Goal: Information Seeking & Learning: Learn about a topic

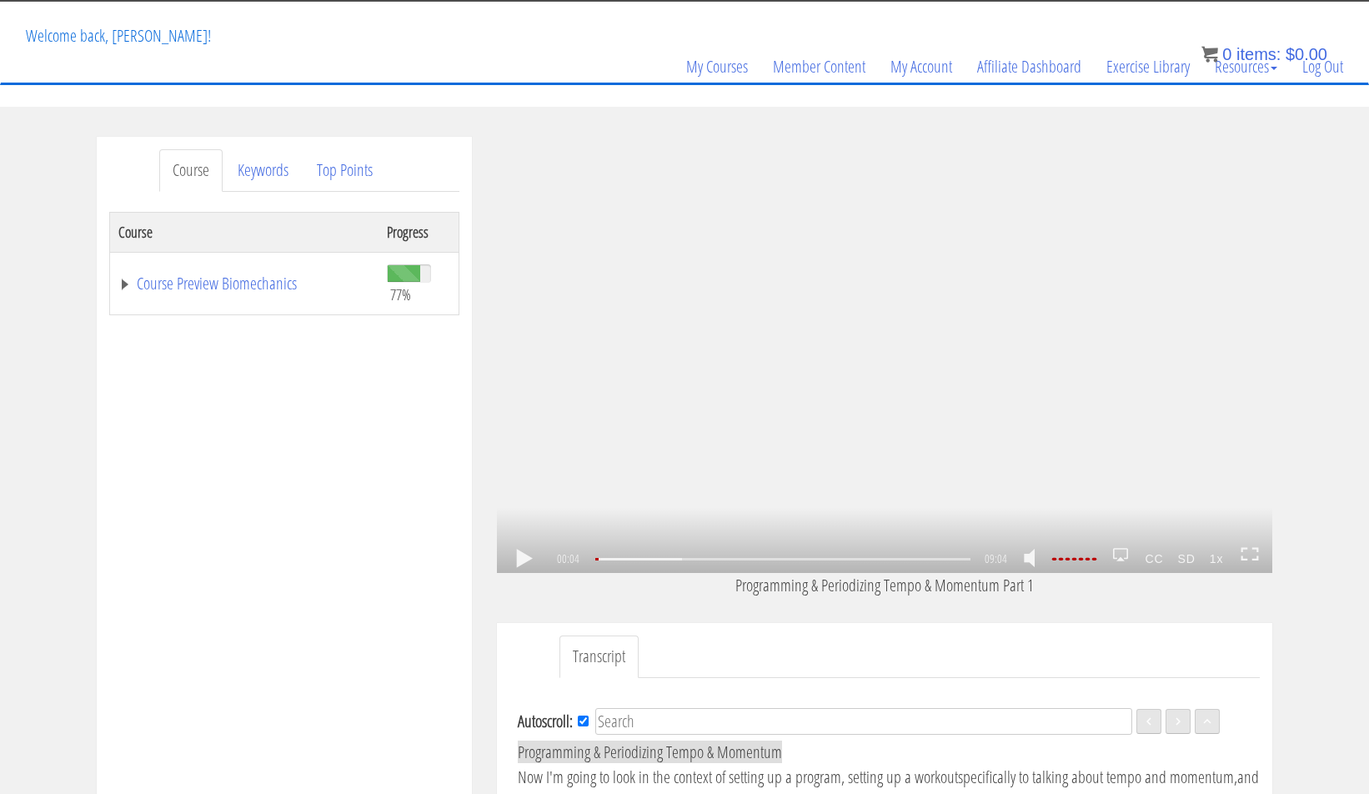
click at [534, 558] on link at bounding box center [524, 558] width 28 height 0
click at [528, 558] on link at bounding box center [524, 558] width 28 height 0
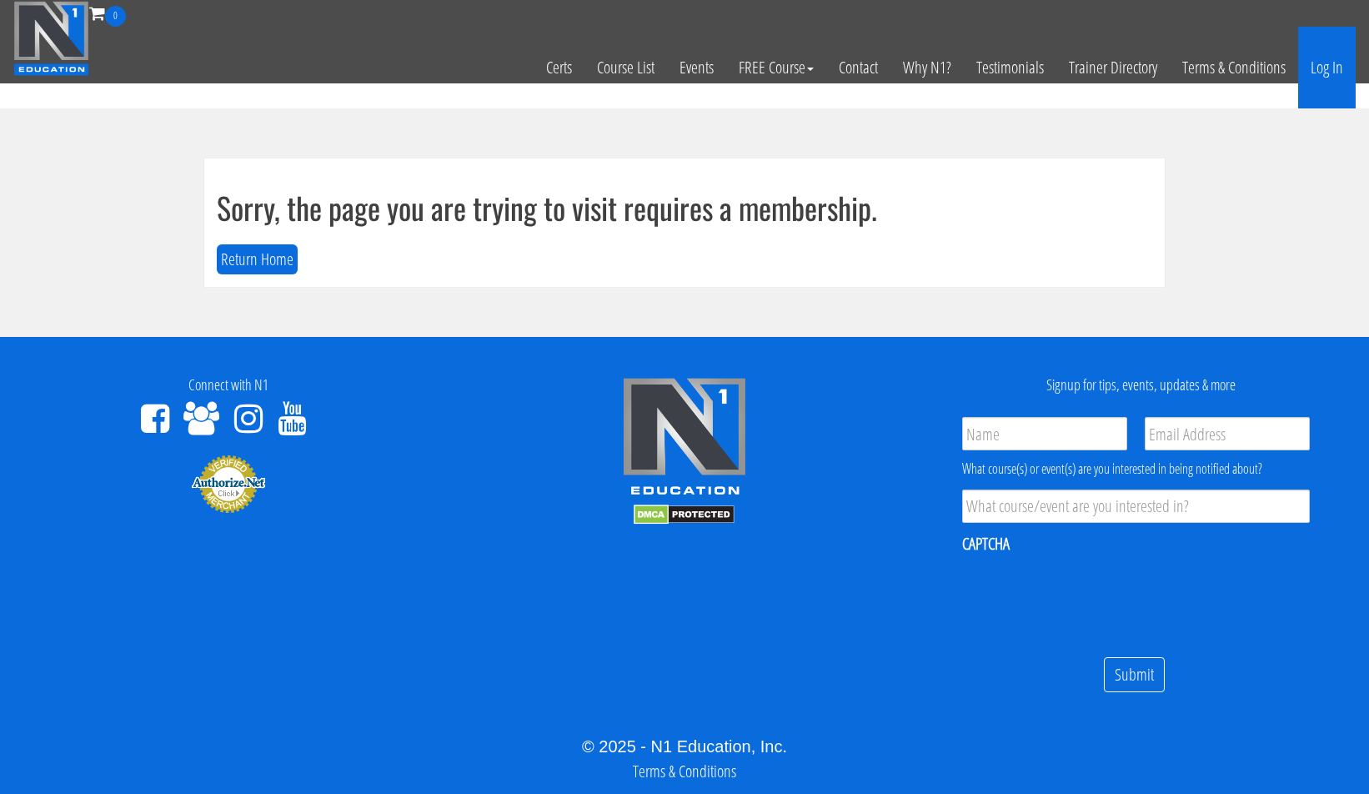
click at [1316, 53] on link "Log In" at bounding box center [1327, 68] width 58 height 82
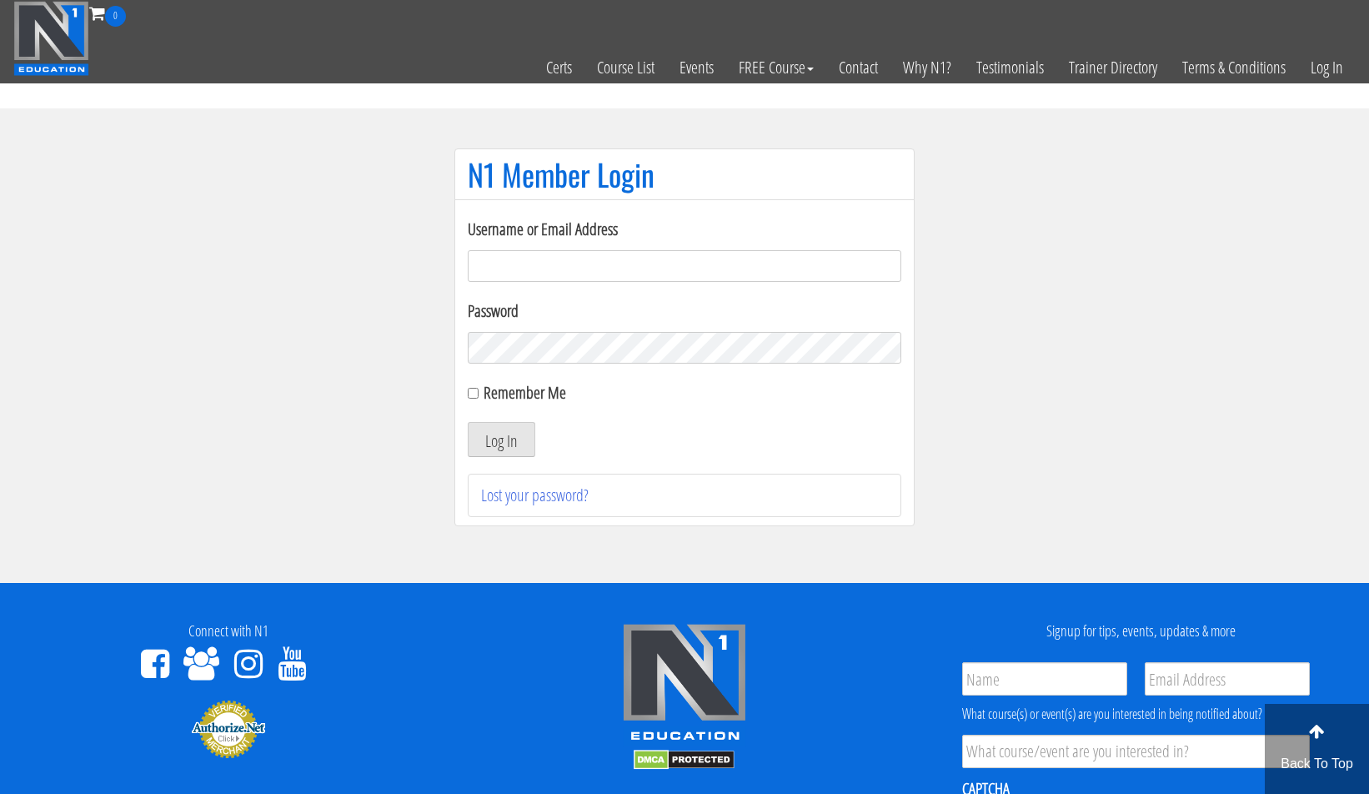
type input "[PERSON_NAME][EMAIL_ADDRESS][DOMAIN_NAME]"
click at [478, 442] on button "Log In" at bounding box center [502, 439] width 68 height 35
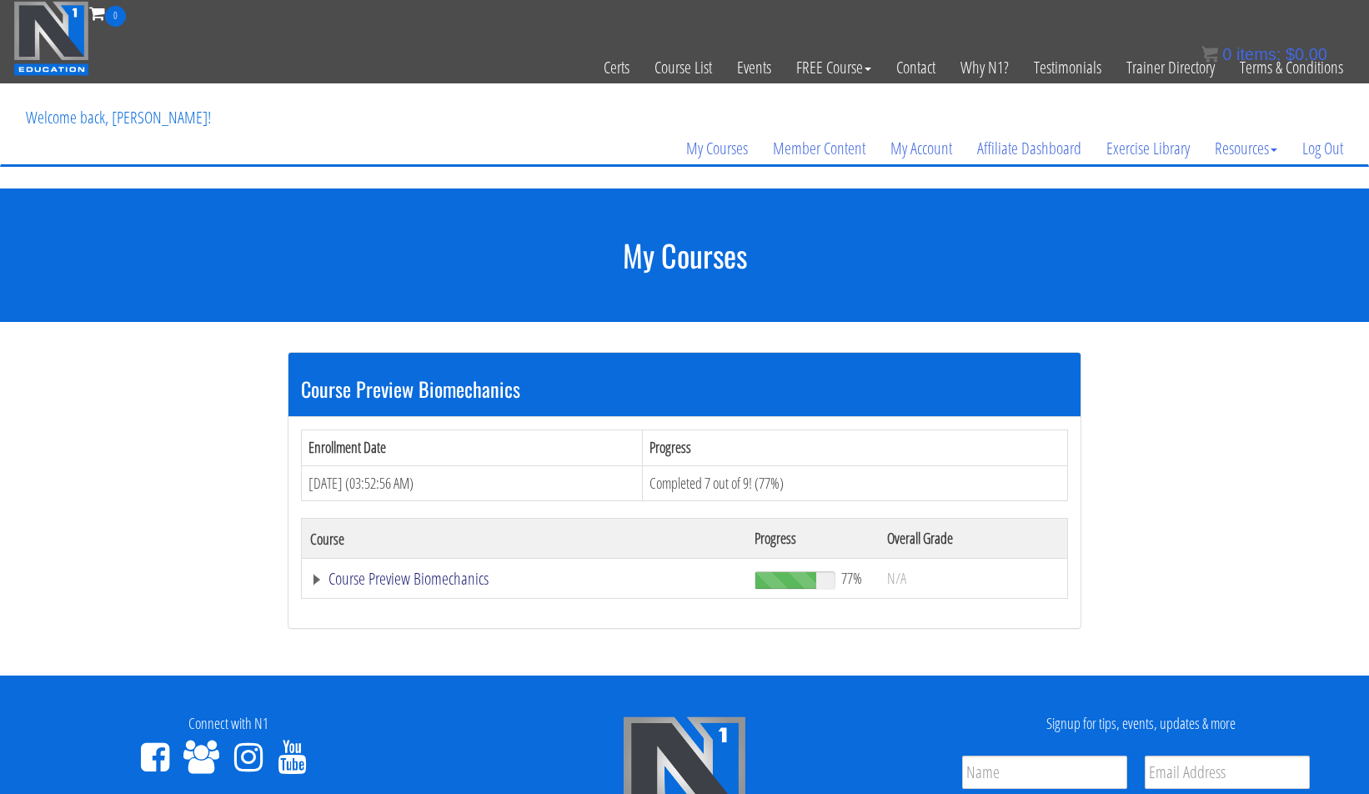
click at [430, 578] on link "Course Preview Biomechanics" at bounding box center [524, 578] width 428 height 17
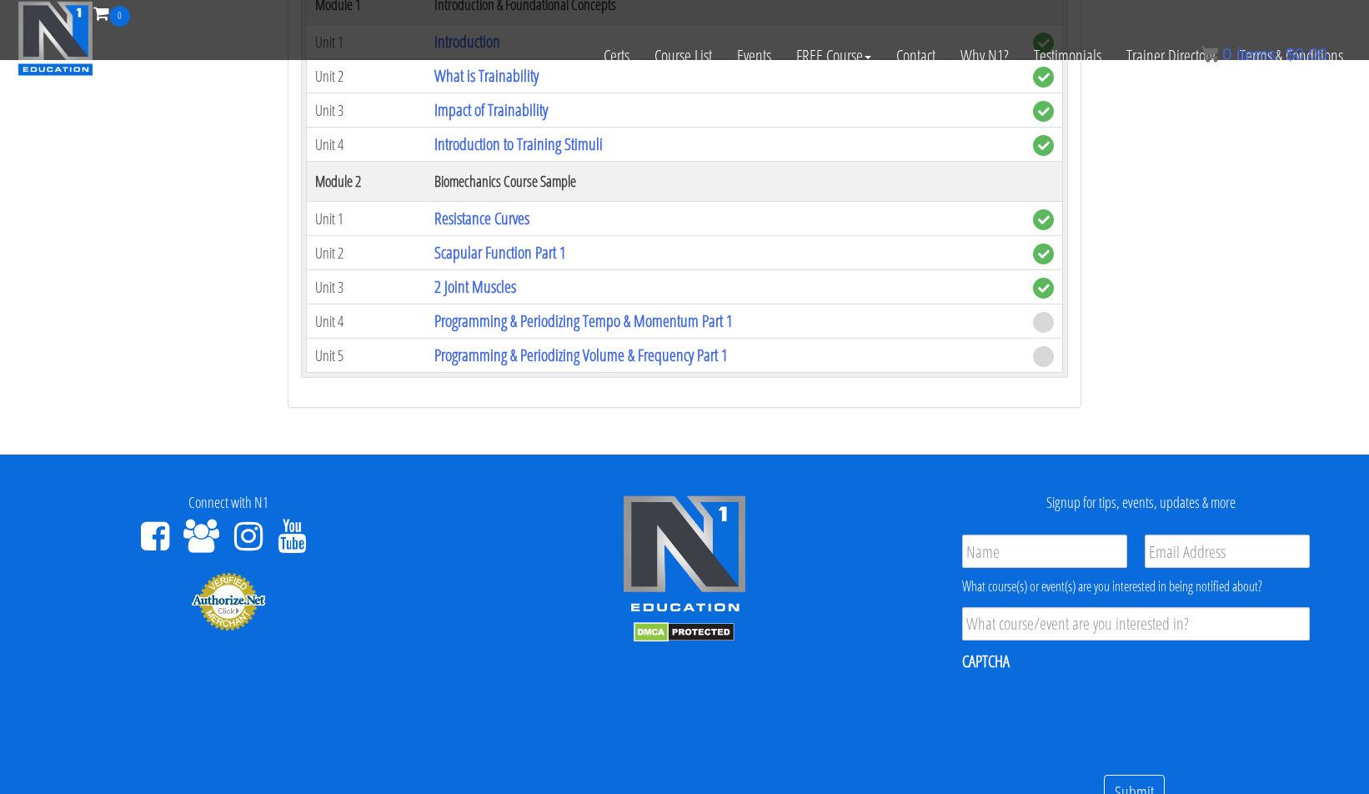
scroll to position [678, 0]
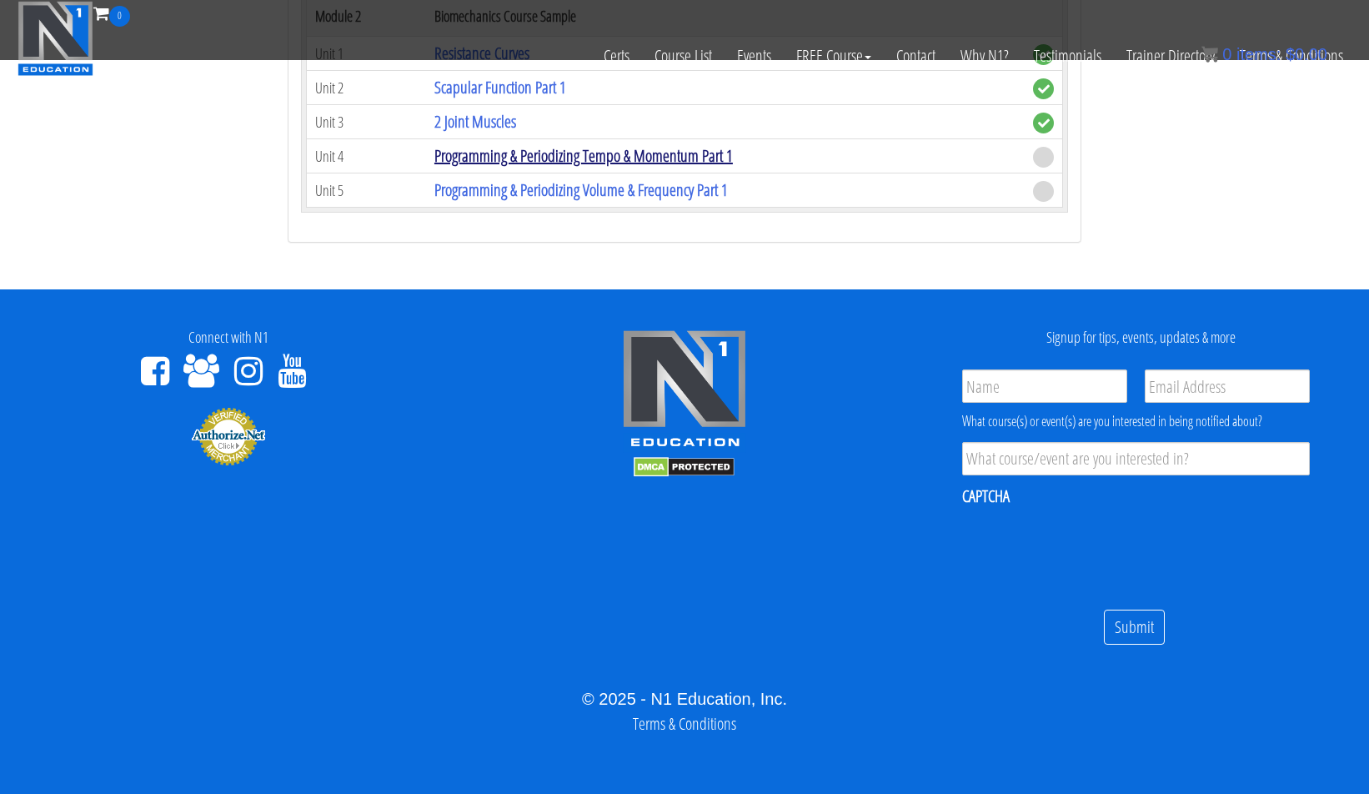
click at [560, 149] on link "Programming & Periodizing Tempo & Momentum Part 1" at bounding box center [583, 155] width 298 height 23
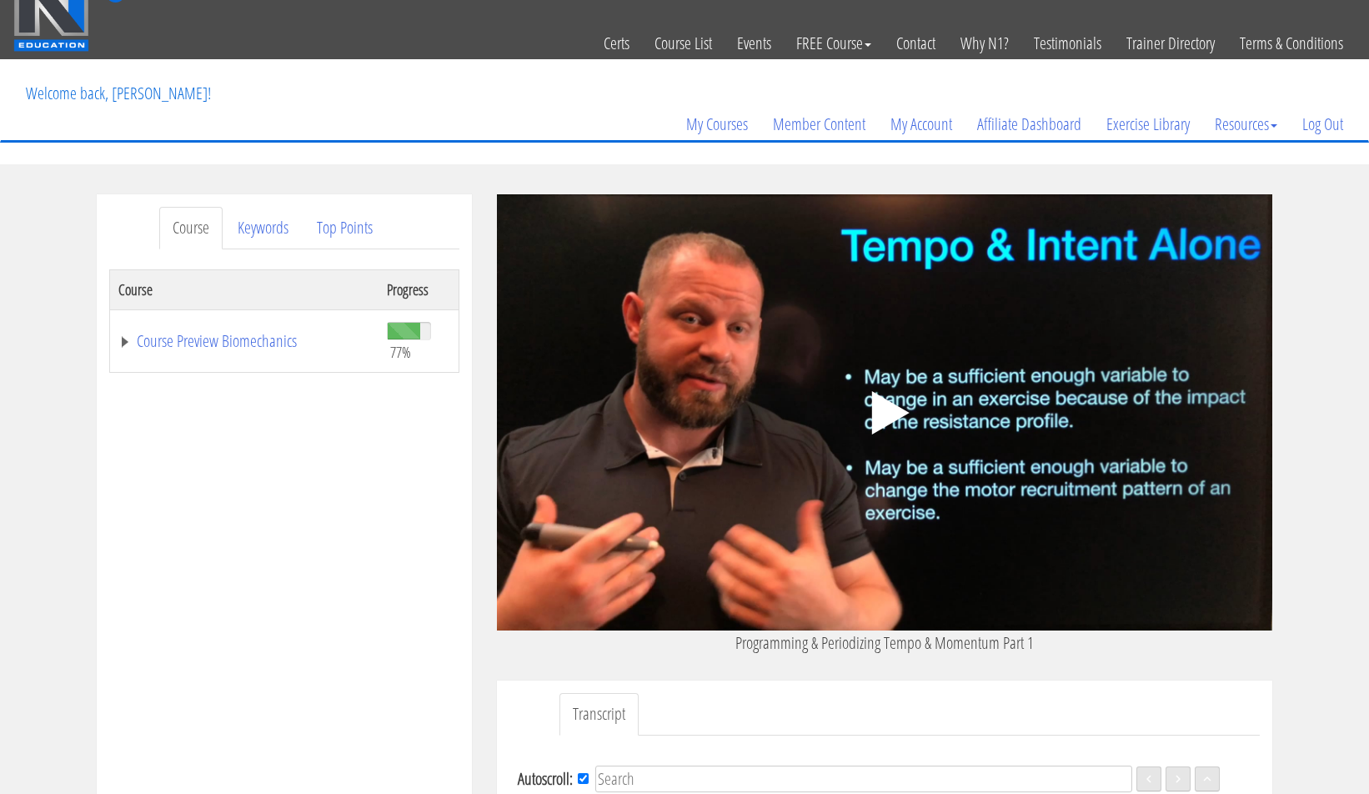
click at [859, 422] on icon ".fp-color-play{opacity:0.65;}.controlbutton{fill:#fff;}" at bounding box center [884, 412] width 105 height 105
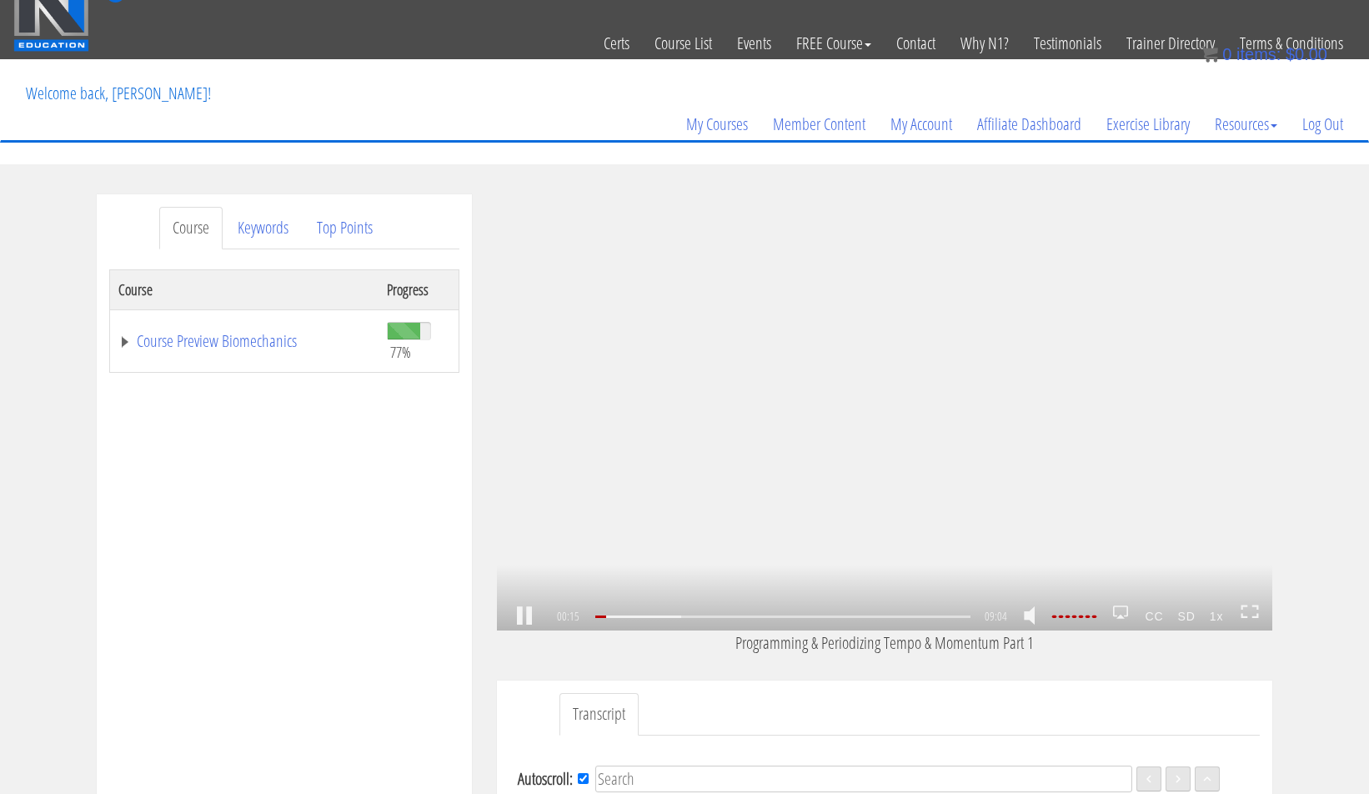
click at [1245, 615] on icon at bounding box center [1249, 611] width 18 height 14
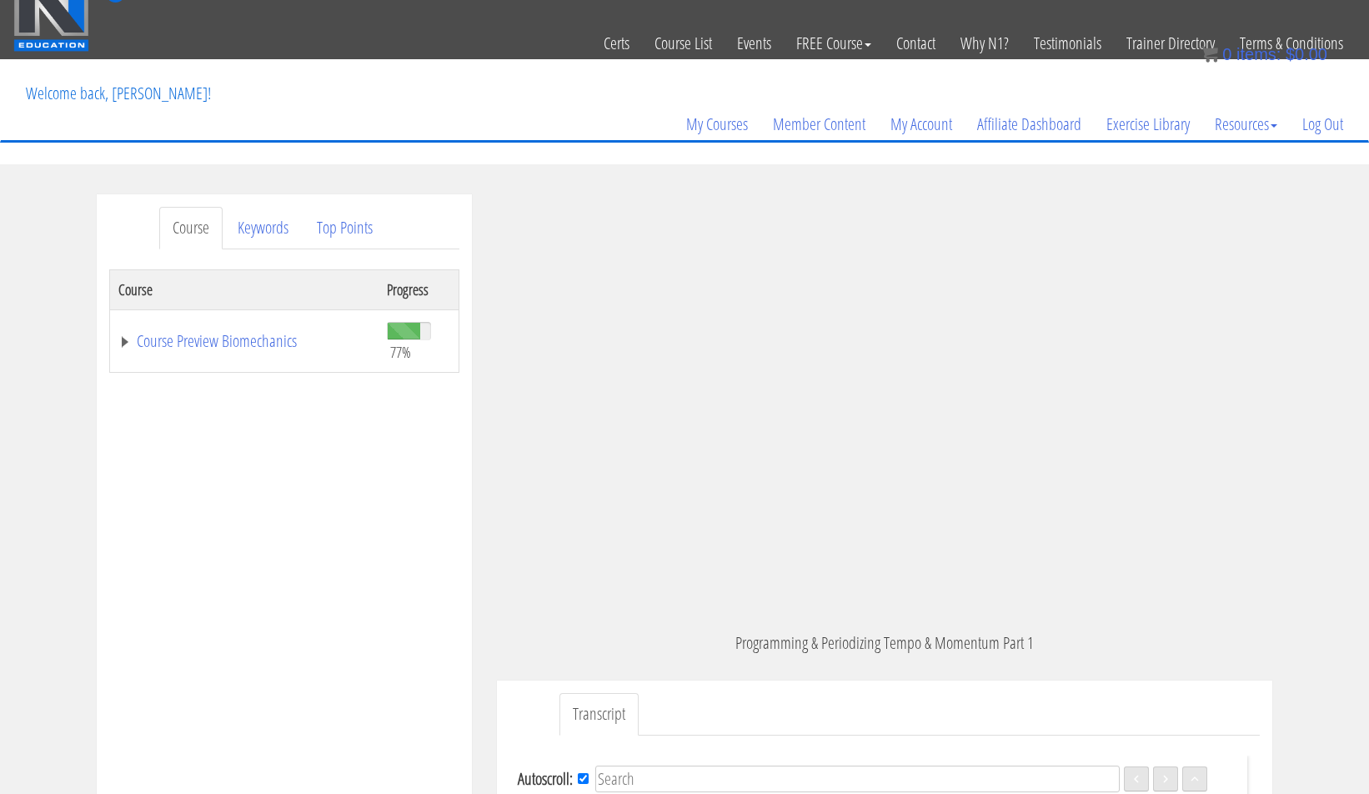
scroll to position [49, 0]
click at [1304, 365] on div "Course Keywords Top Points Course Progress Course Preview Biomechanics 77% Modu…" at bounding box center [684, 665] width 1369 height 942
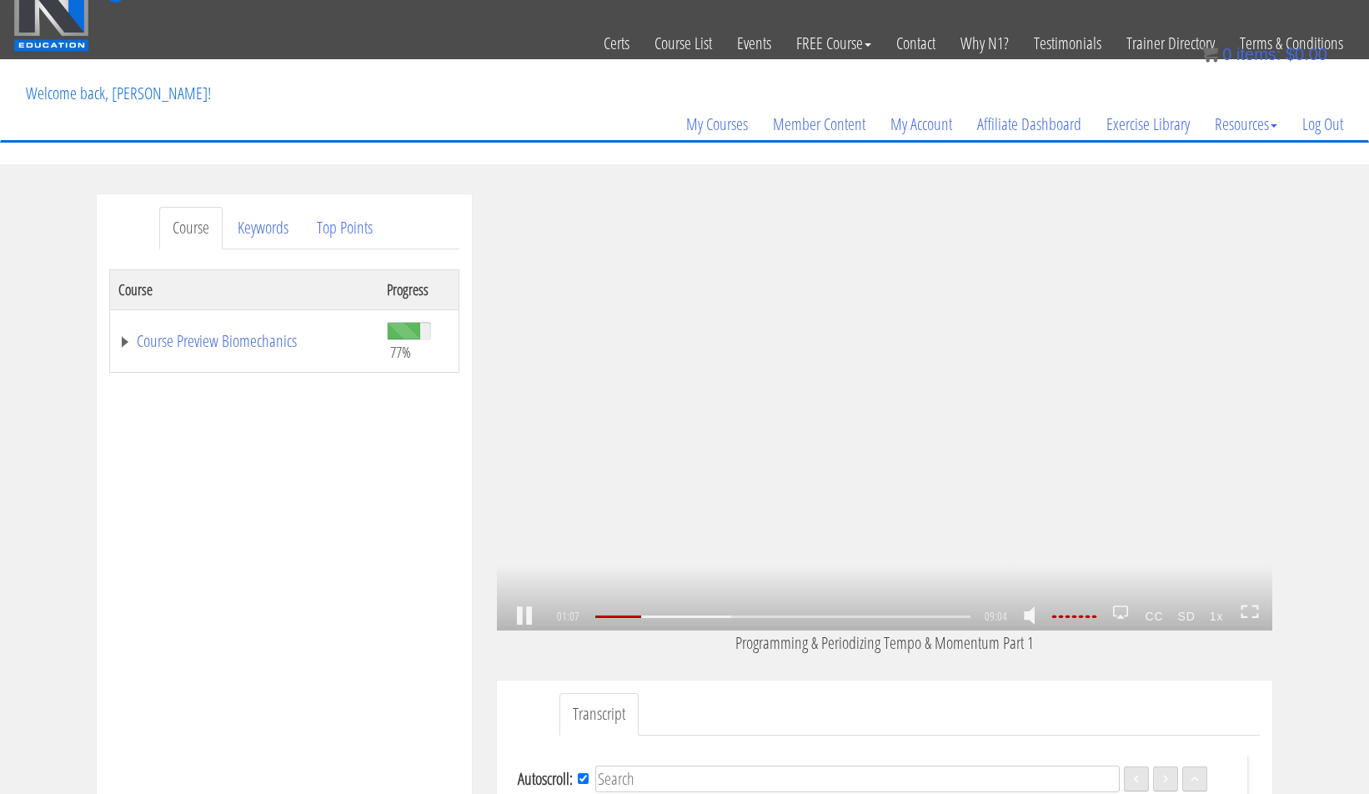
click at [1246, 612] on icon at bounding box center [1249, 611] width 18 height 14
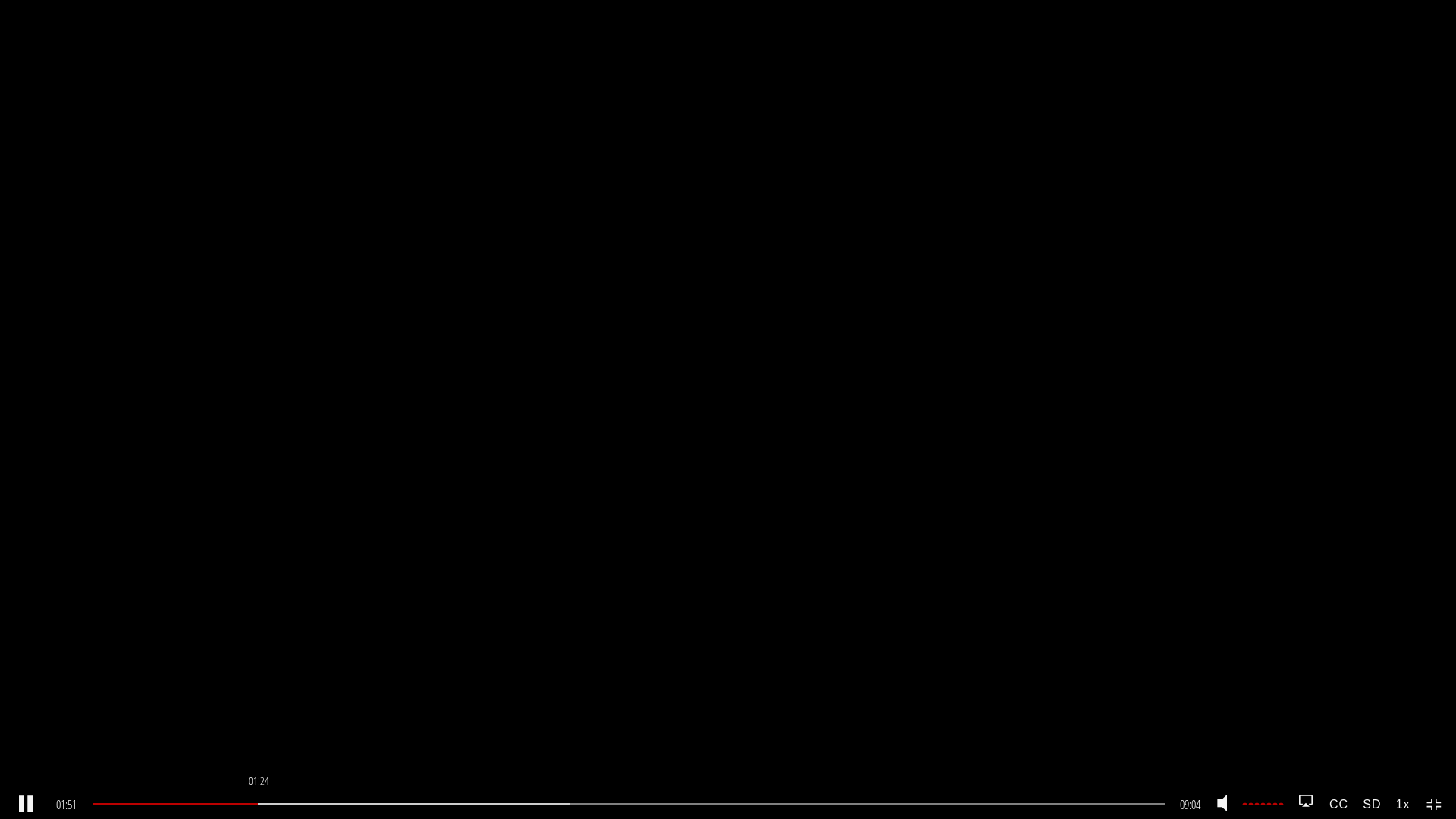
click at [260, 722] on div "01:24" at bounding box center [629, 804] width 1073 height 3
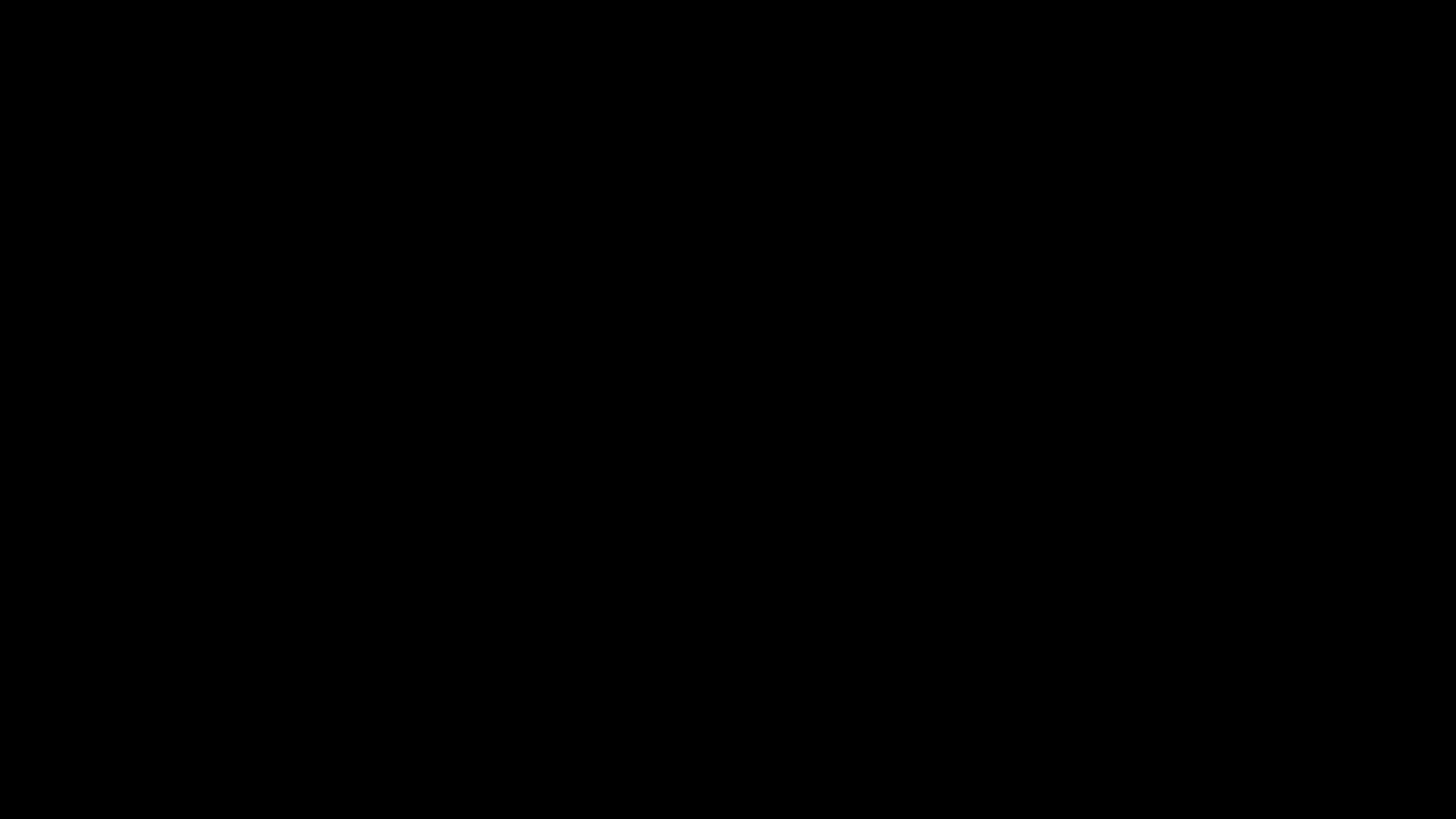
click at [574, 472] on div ".a{fill:#000;opacity:0.65;}.b{fill:#fff;opacity:1.0;} .fp-color-play{opacity:0.…" at bounding box center [728, 410] width 1456 height 819
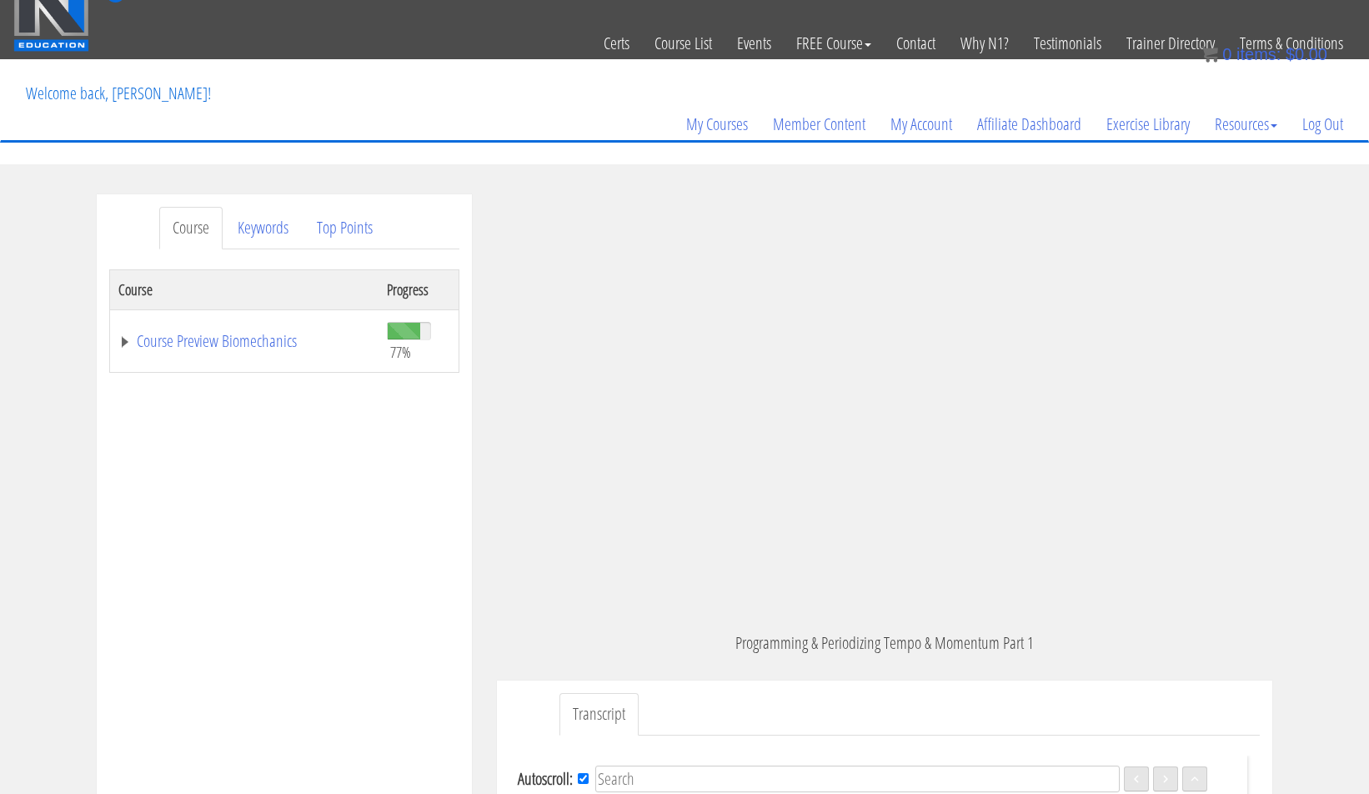
scroll to position [572, 0]
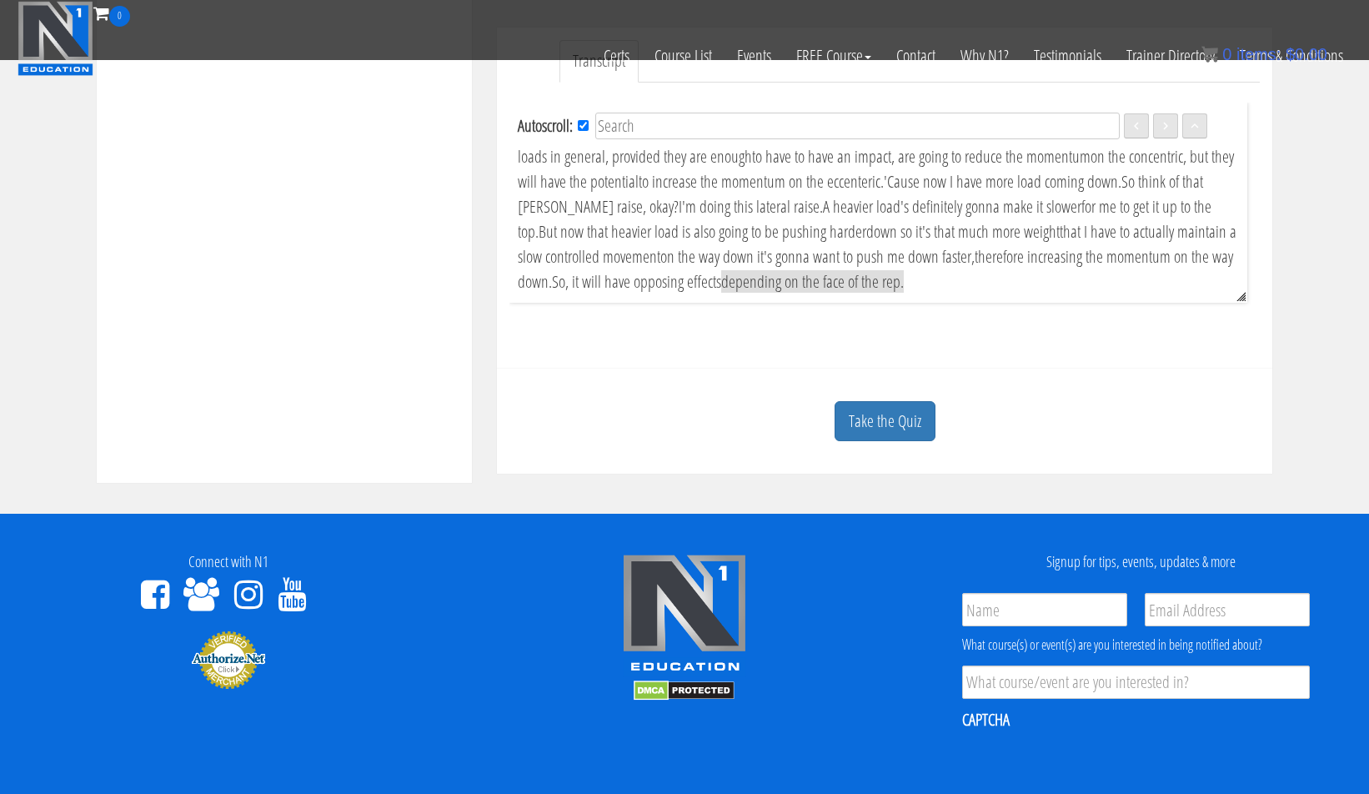
click at [884, 399] on div "Take the Quiz" at bounding box center [884, 421] width 750 height 81
click at [880, 409] on link "Take the Quiz" at bounding box center [884, 421] width 101 height 41
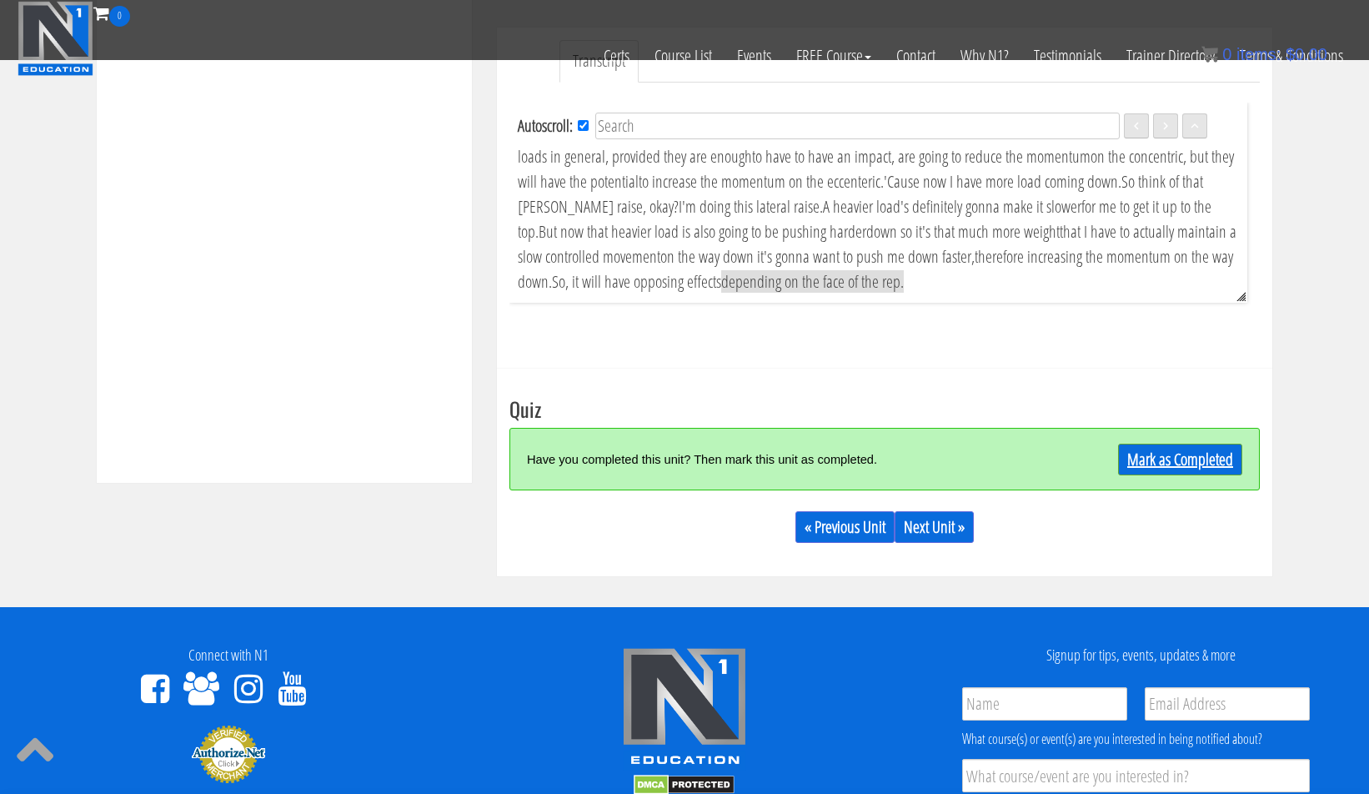
click at [1190, 463] on link "Mark as Completed" at bounding box center [1180, 459] width 124 height 32
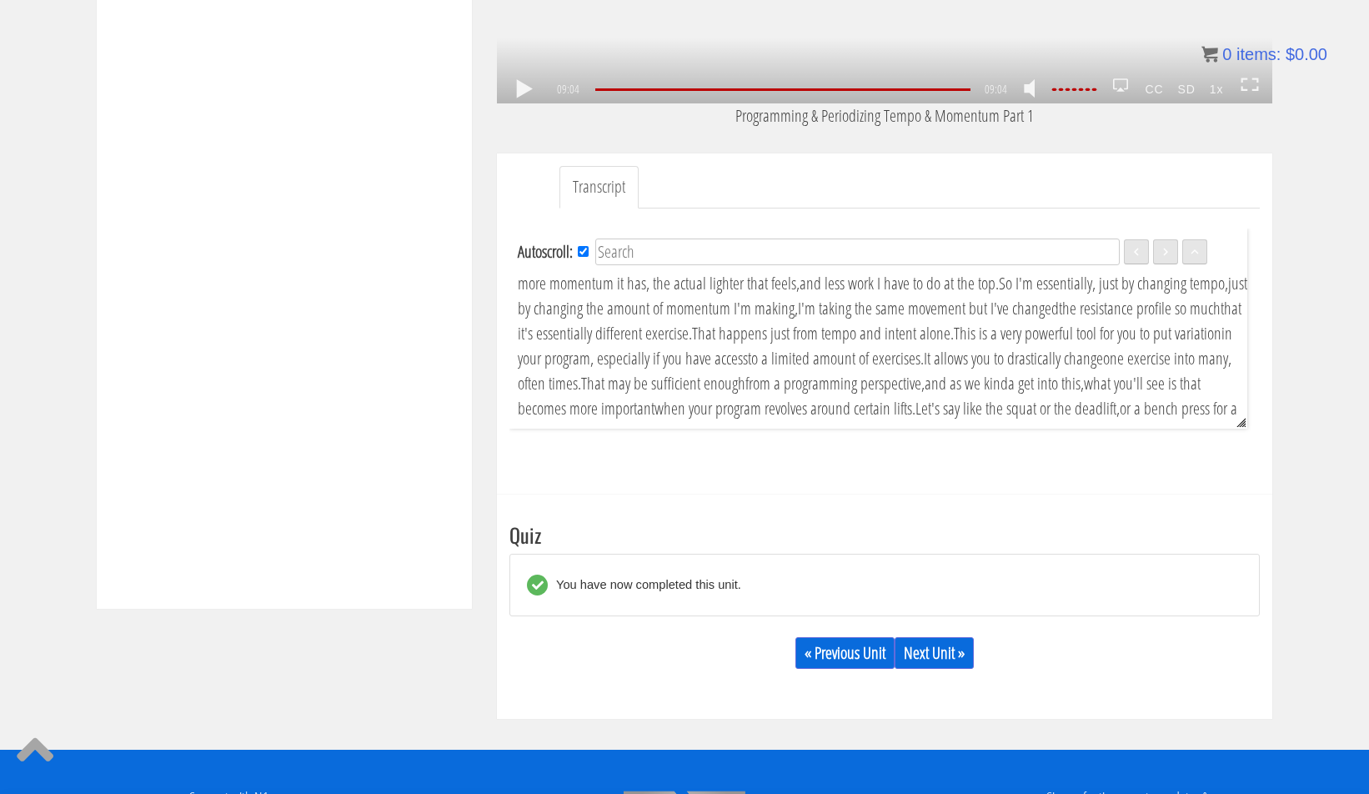
scroll to position [1175, 0]
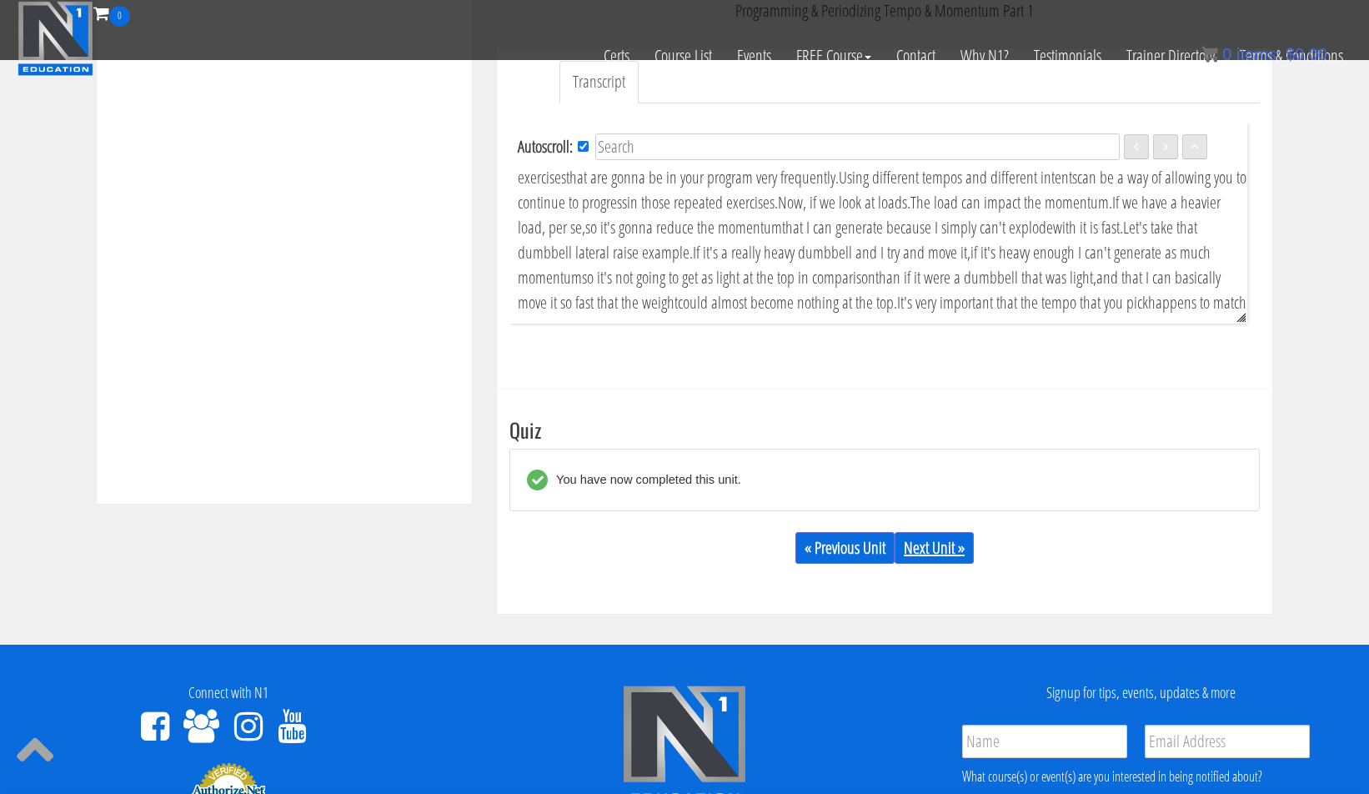
click at [914, 556] on link "Next Unit »" at bounding box center [933, 548] width 79 height 32
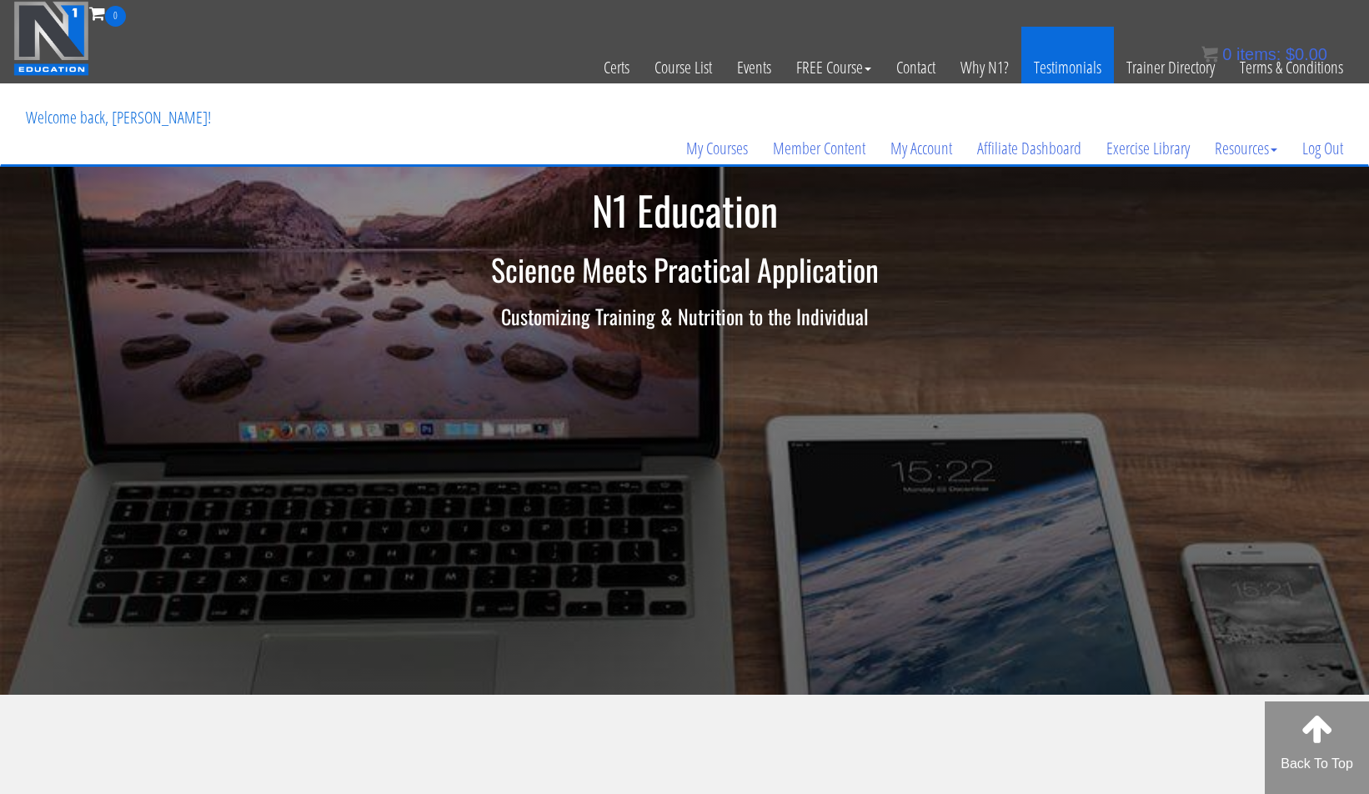
click at [1071, 69] on link "Testimonials" at bounding box center [1067, 68] width 93 height 82
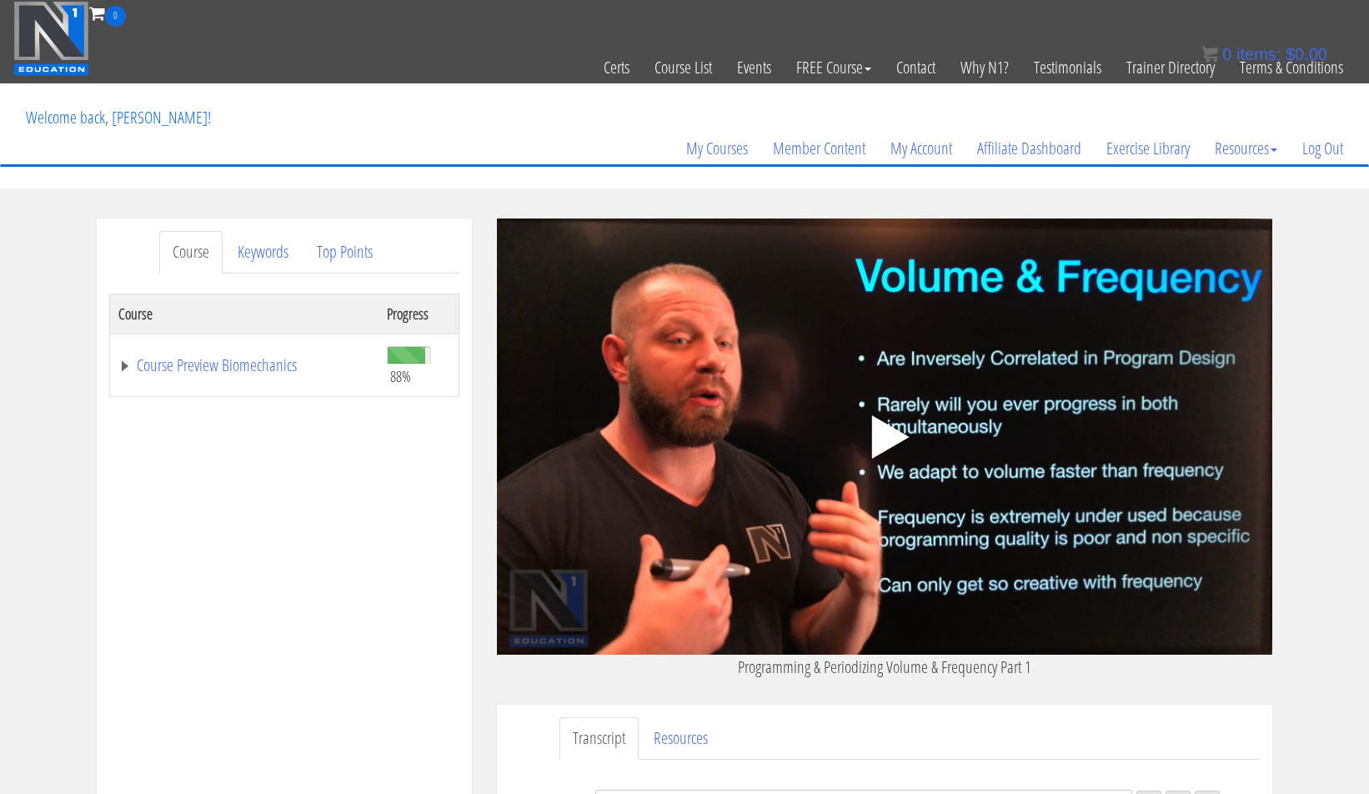
click at [887, 423] on icon ".fp-color-play{opacity:0.65;}.controlbutton{fill:#fff;}" at bounding box center [884, 436] width 105 height 105
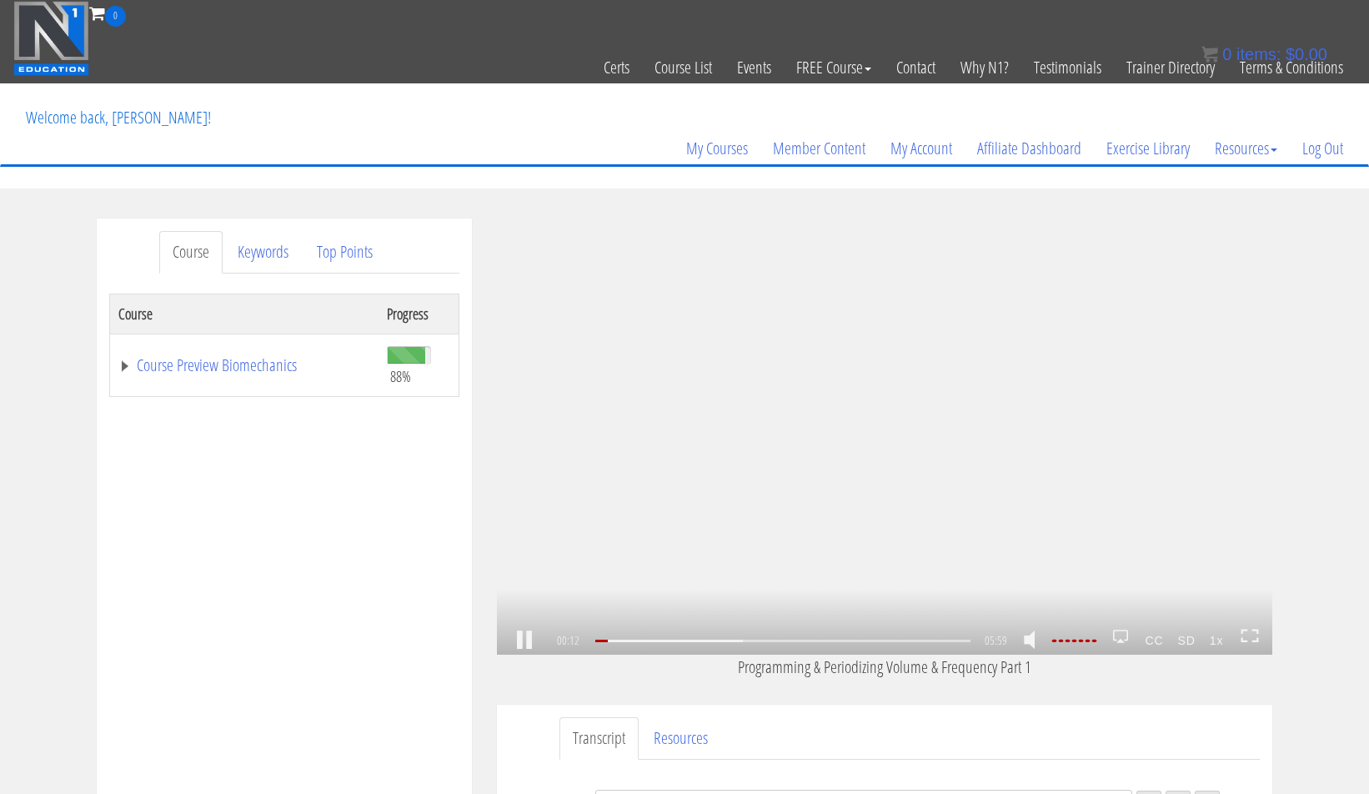
scroll to position [49, 0]
click at [527, 640] on link at bounding box center [524, 640] width 28 height 0
click at [524, 640] on link at bounding box center [524, 640] width 28 height 0
click at [1192, 638] on strong "SD" at bounding box center [1186, 640] width 32 height 27
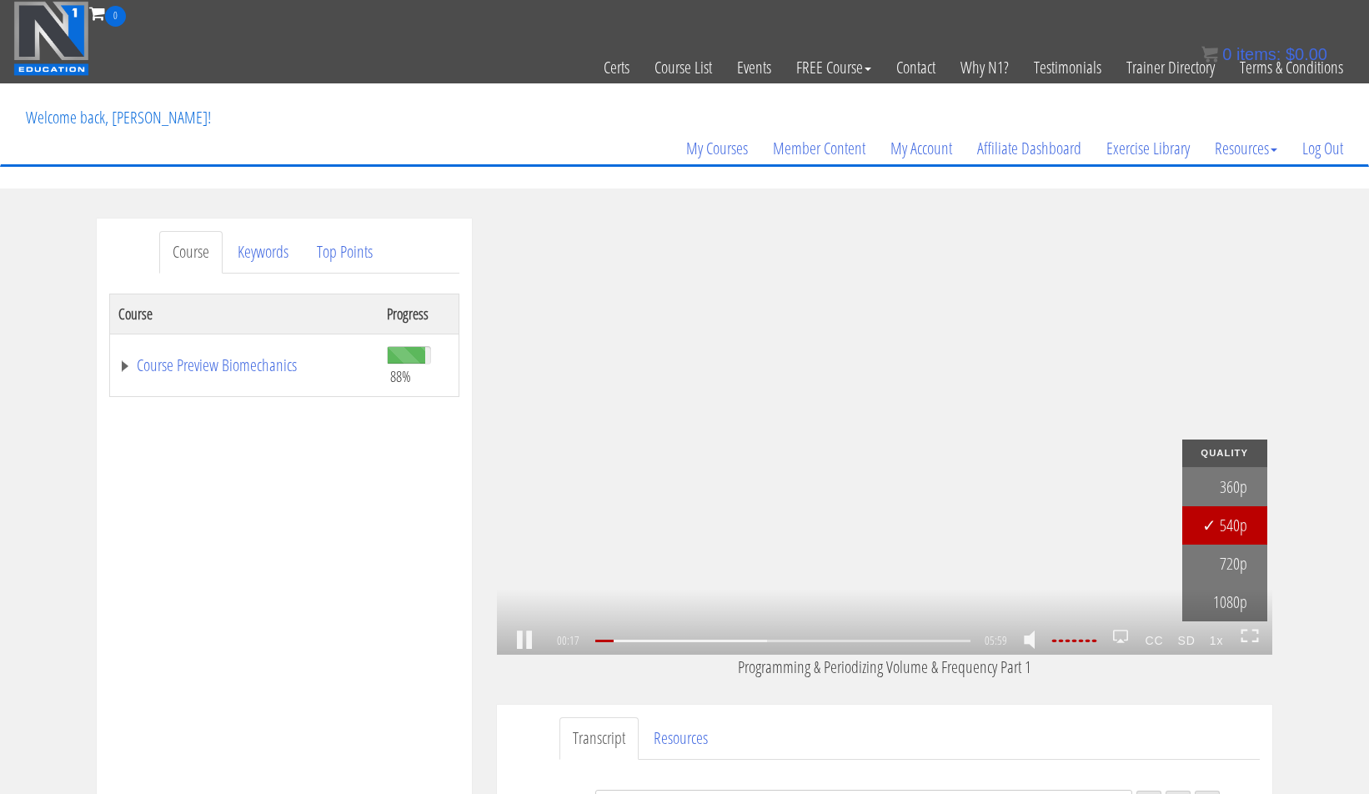
click at [1192, 638] on strong "SD" at bounding box center [1186, 640] width 32 height 27
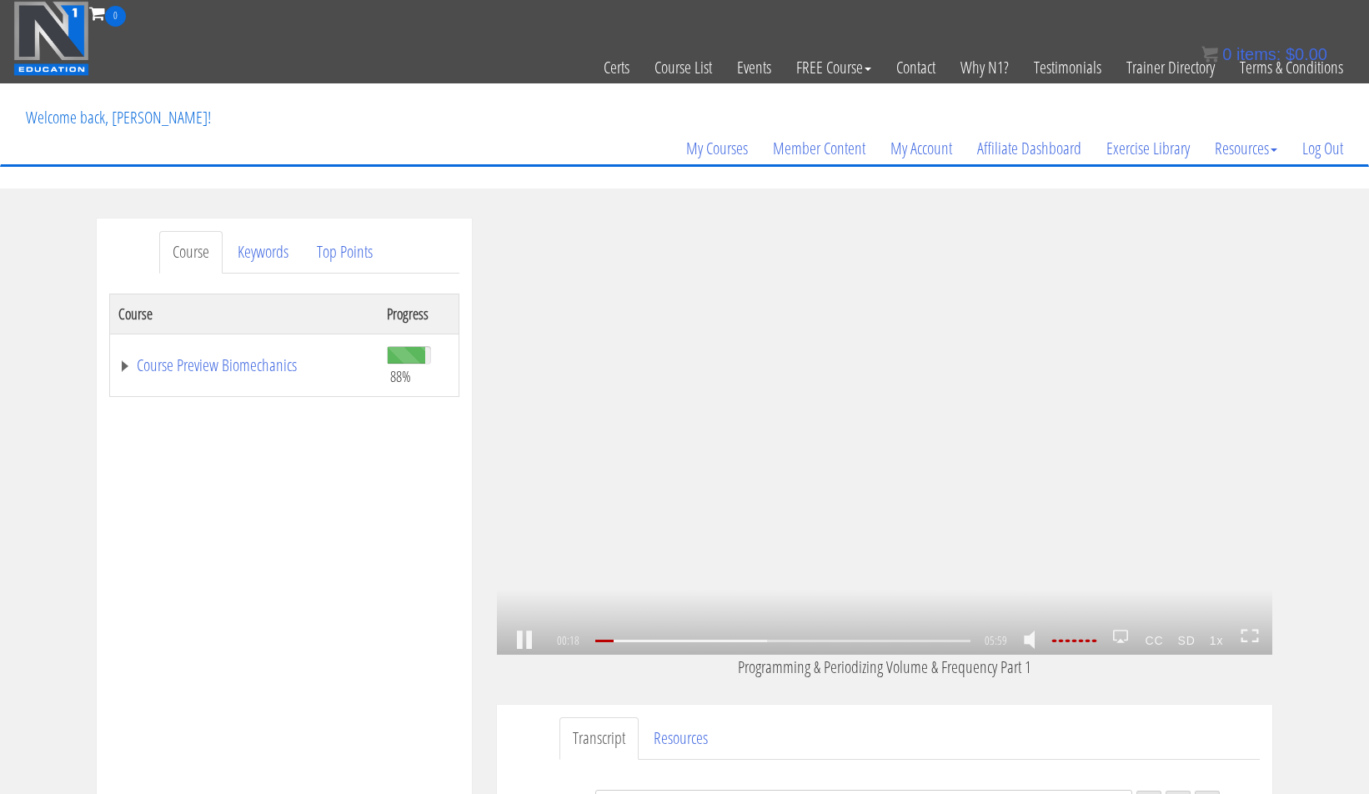
scroll to position [75, 0]
click at [1256, 635] on icon at bounding box center [1249, 635] width 18 height 14
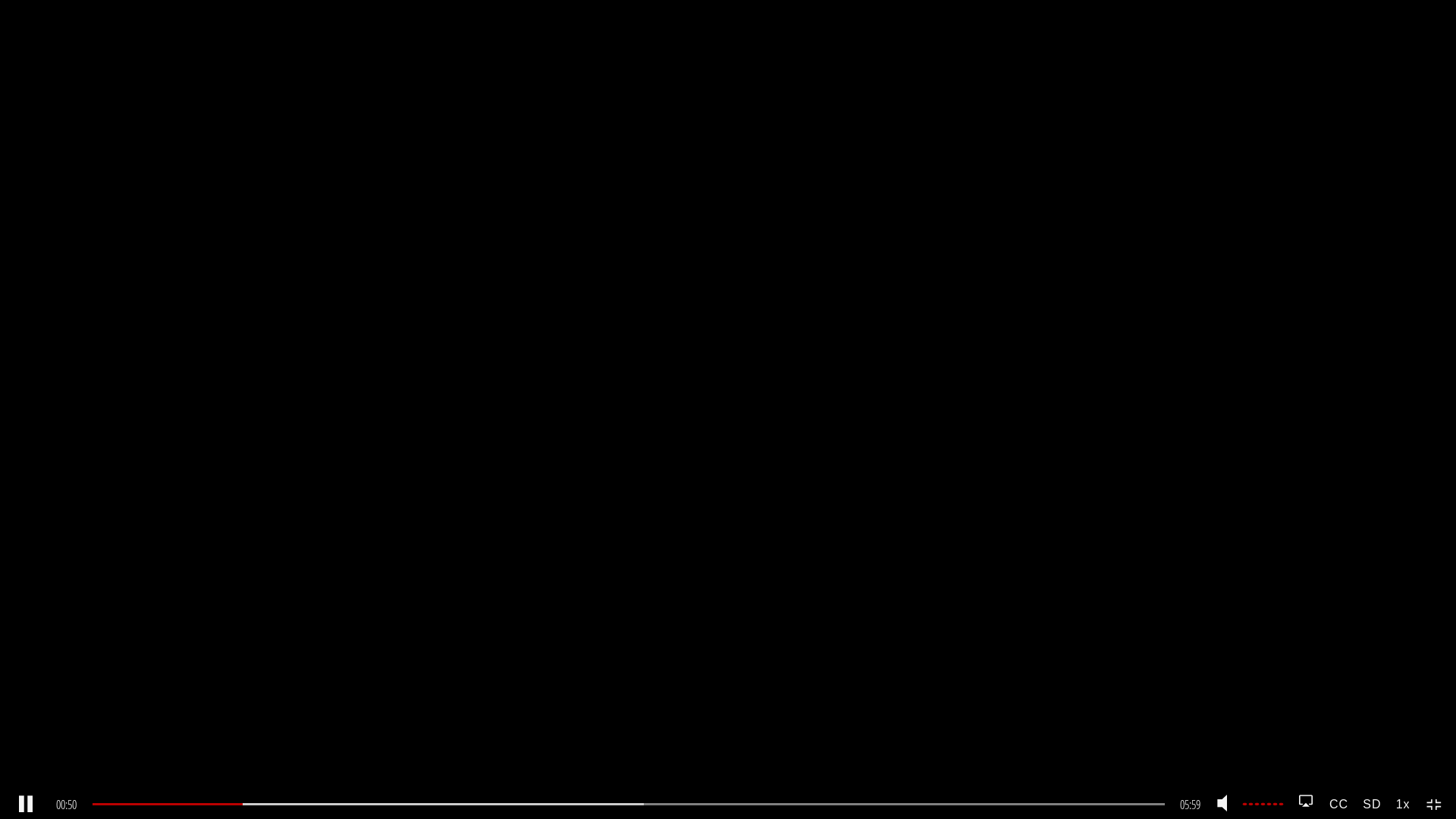
click at [33, 722] on link at bounding box center [25, 804] width 25 height 0
click at [28, 722] on link at bounding box center [25, 804] width 25 height 0
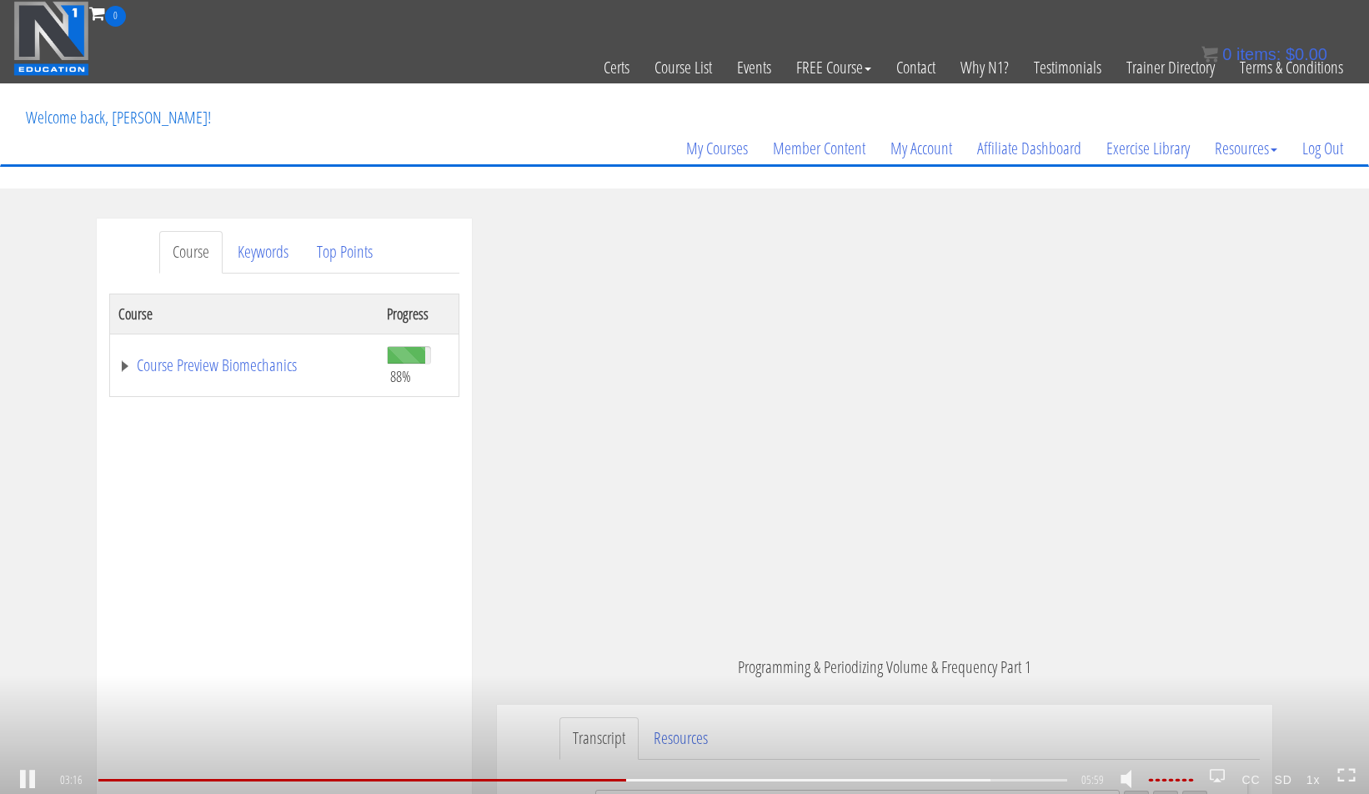
scroll to position [592, 0]
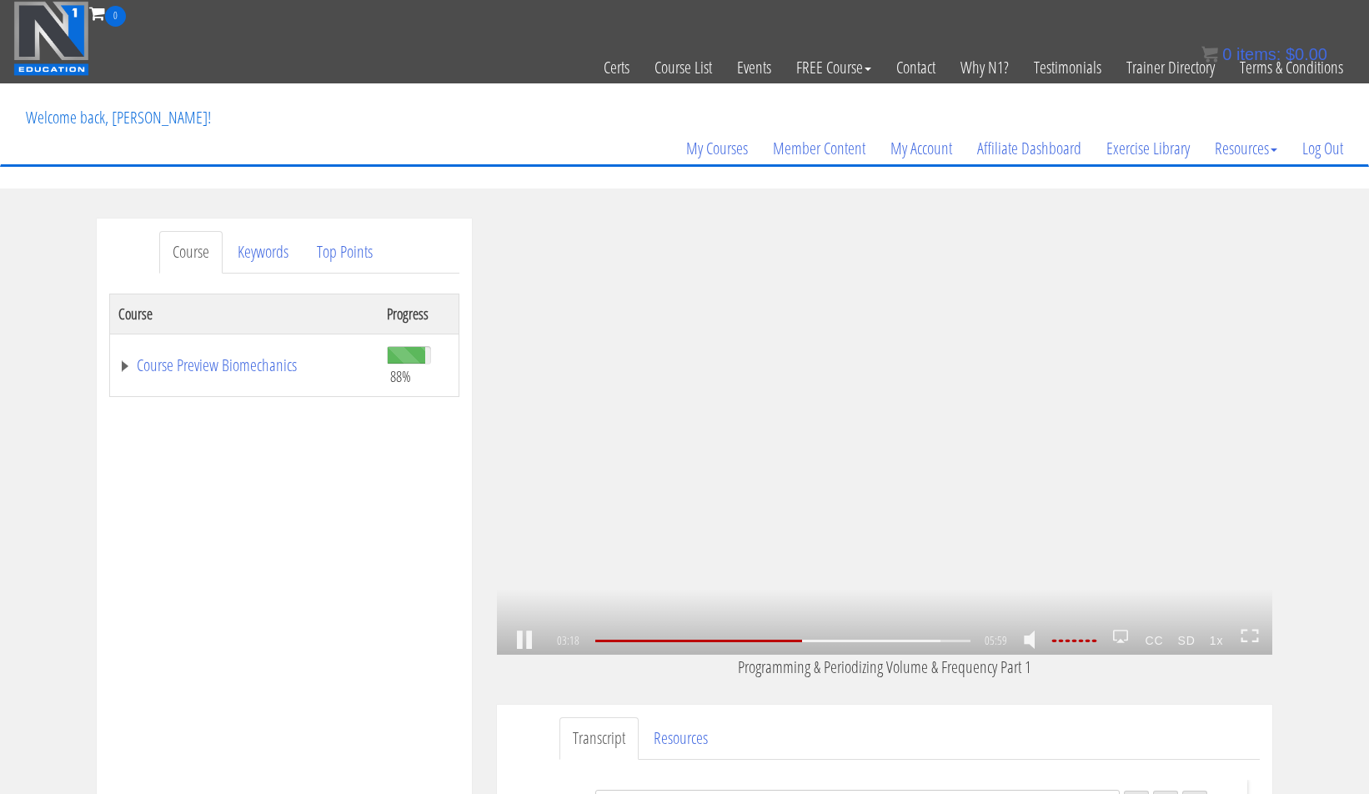
click at [1247, 630] on icon at bounding box center [1244, 631] width 6 height 3
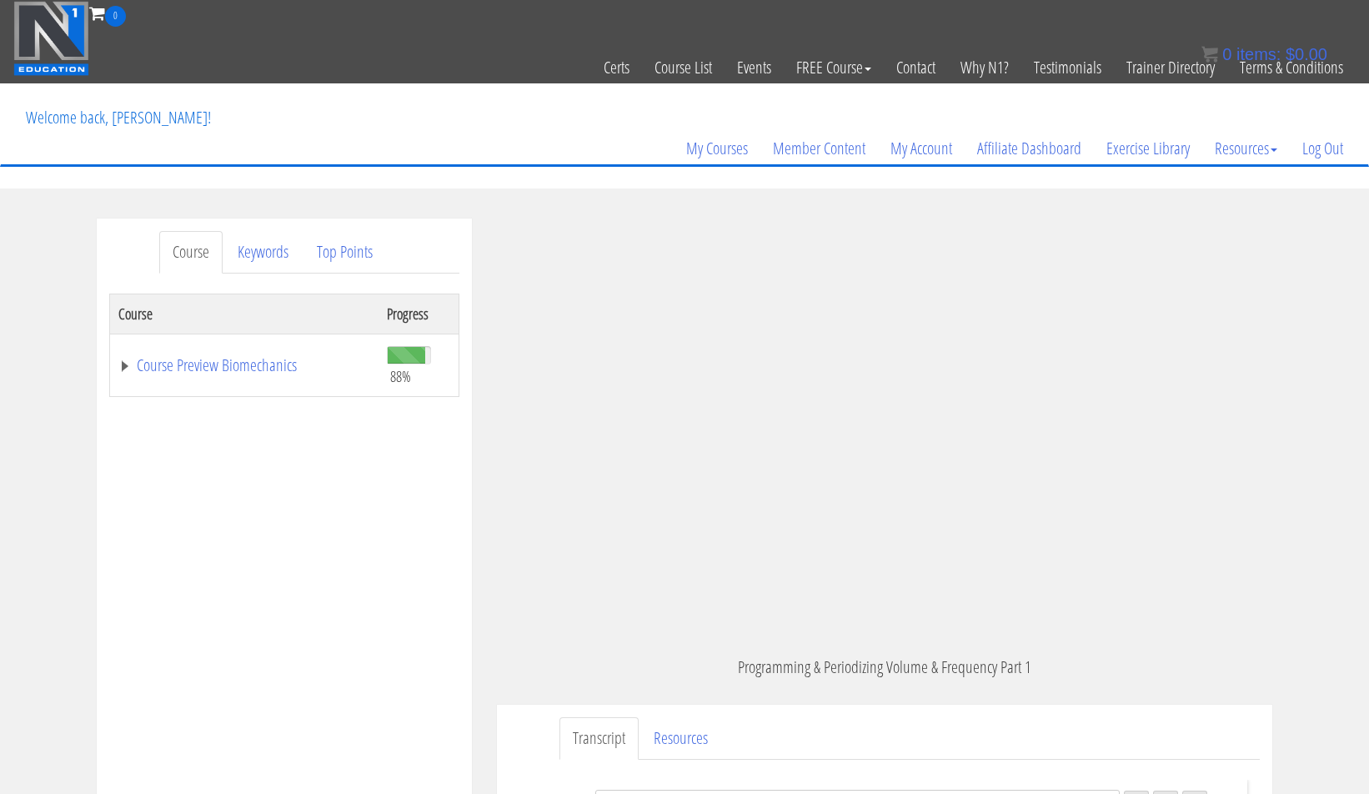
scroll to position [987, 0]
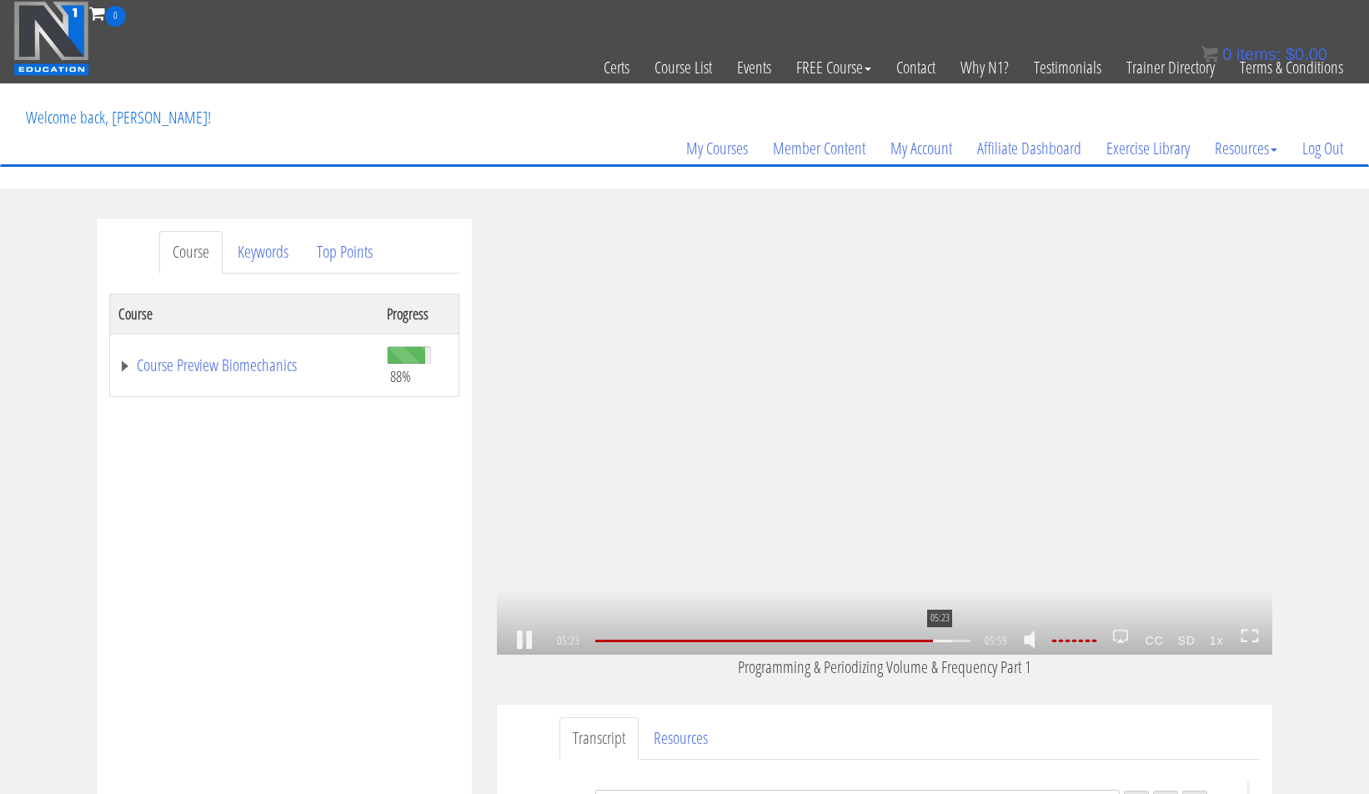
click at [938, 639] on div "05:23" at bounding box center [782, 640] width 375 height 3
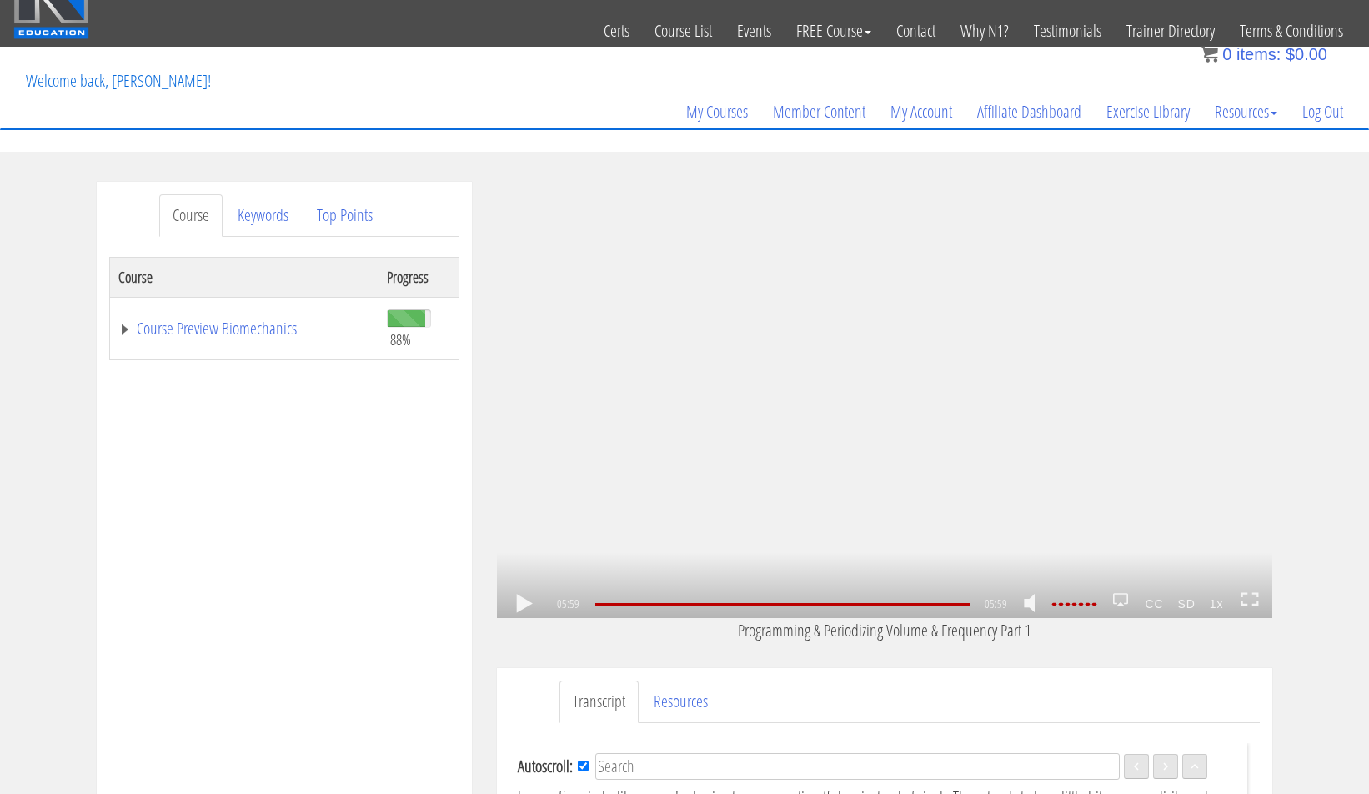
scroll to position [542, 0]
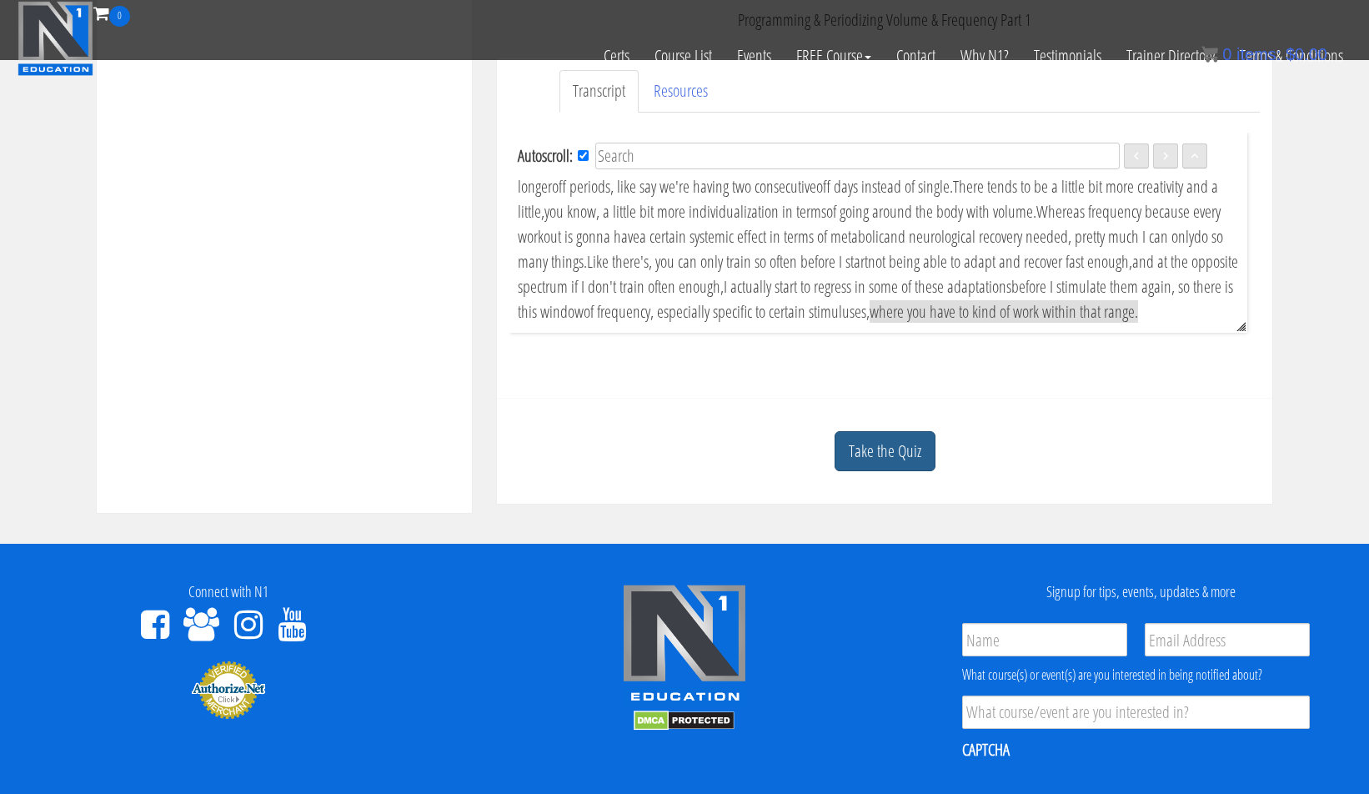
click at [865, 447] on link "Take the Quiz" at bounding box center [884, 451] width 101 height 41
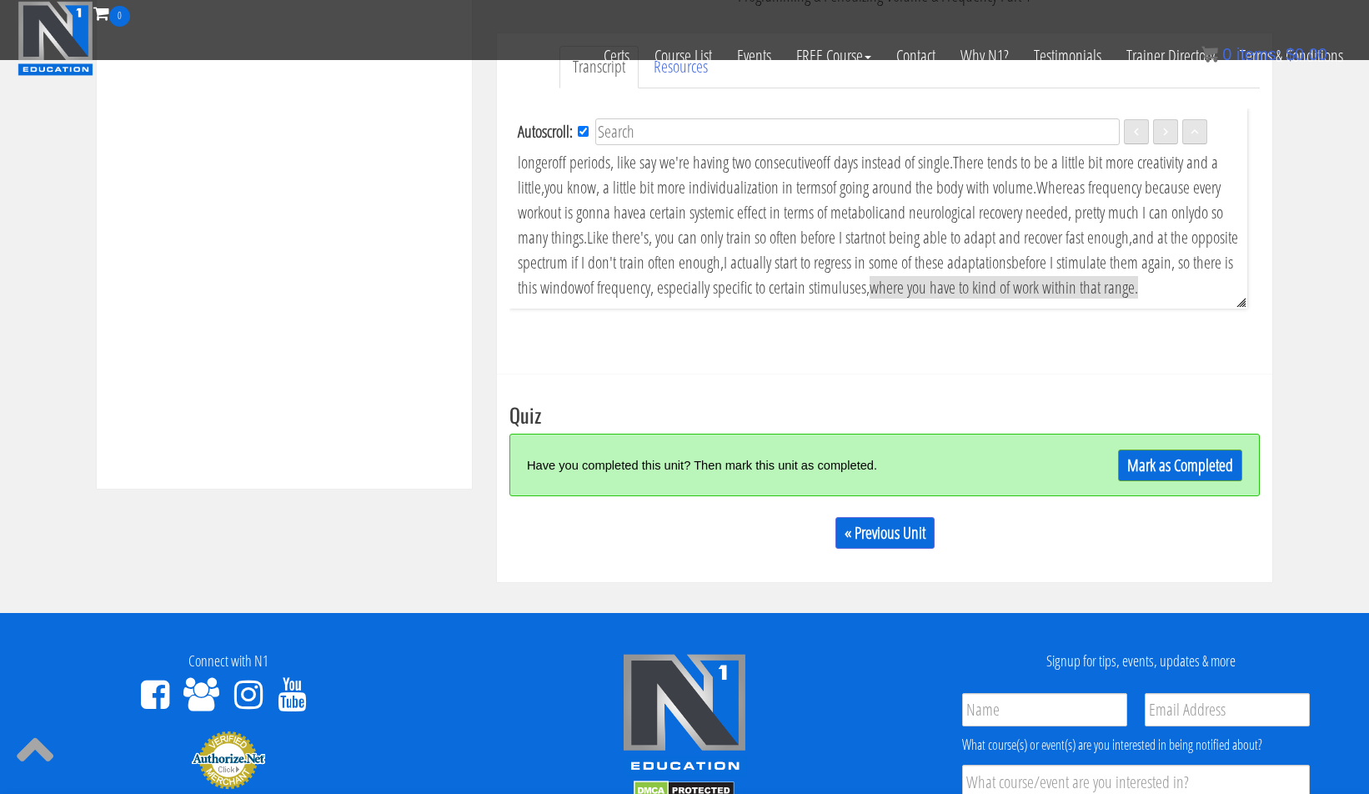
scroll to position [635, 0]
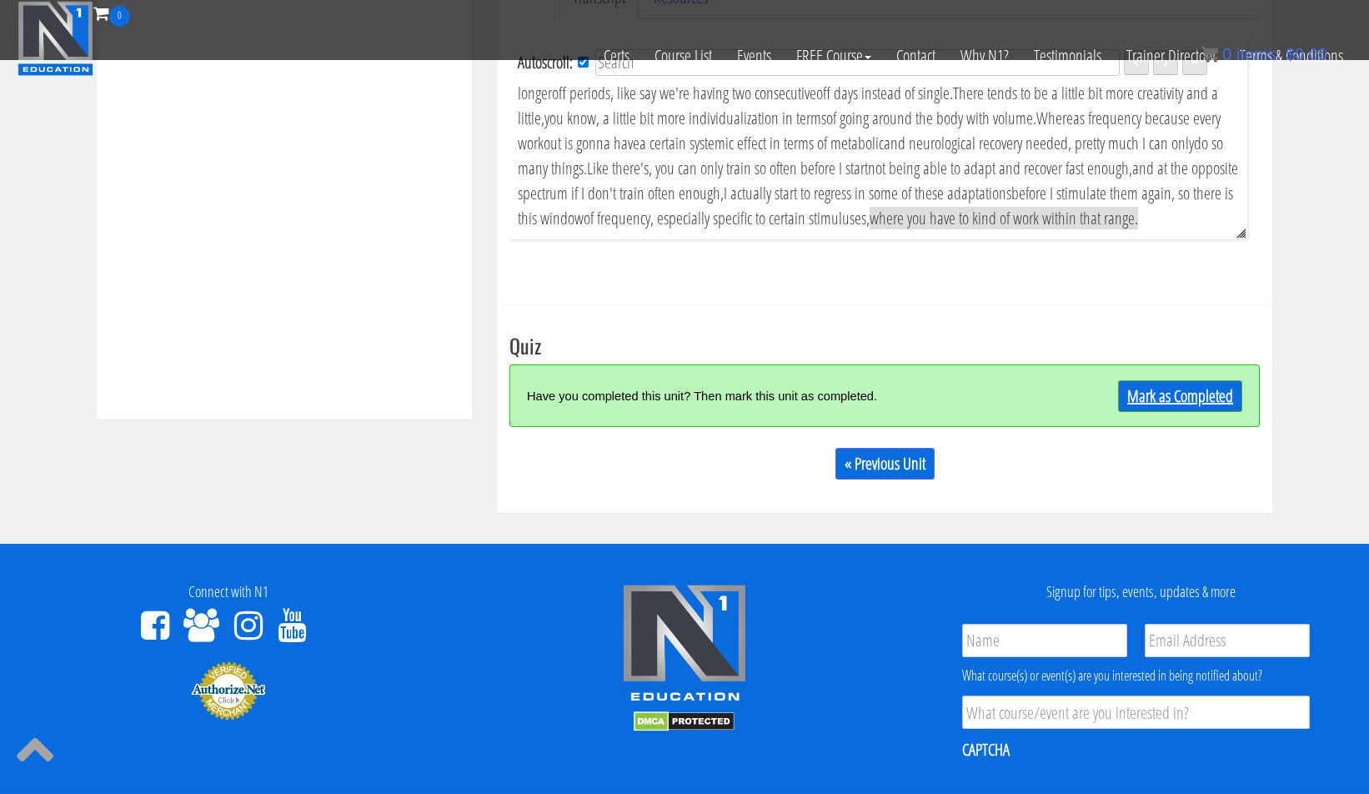
click at [1141, 398] on link "Mark as Completed" at bounding box center [1180, 396] width 124 height 32
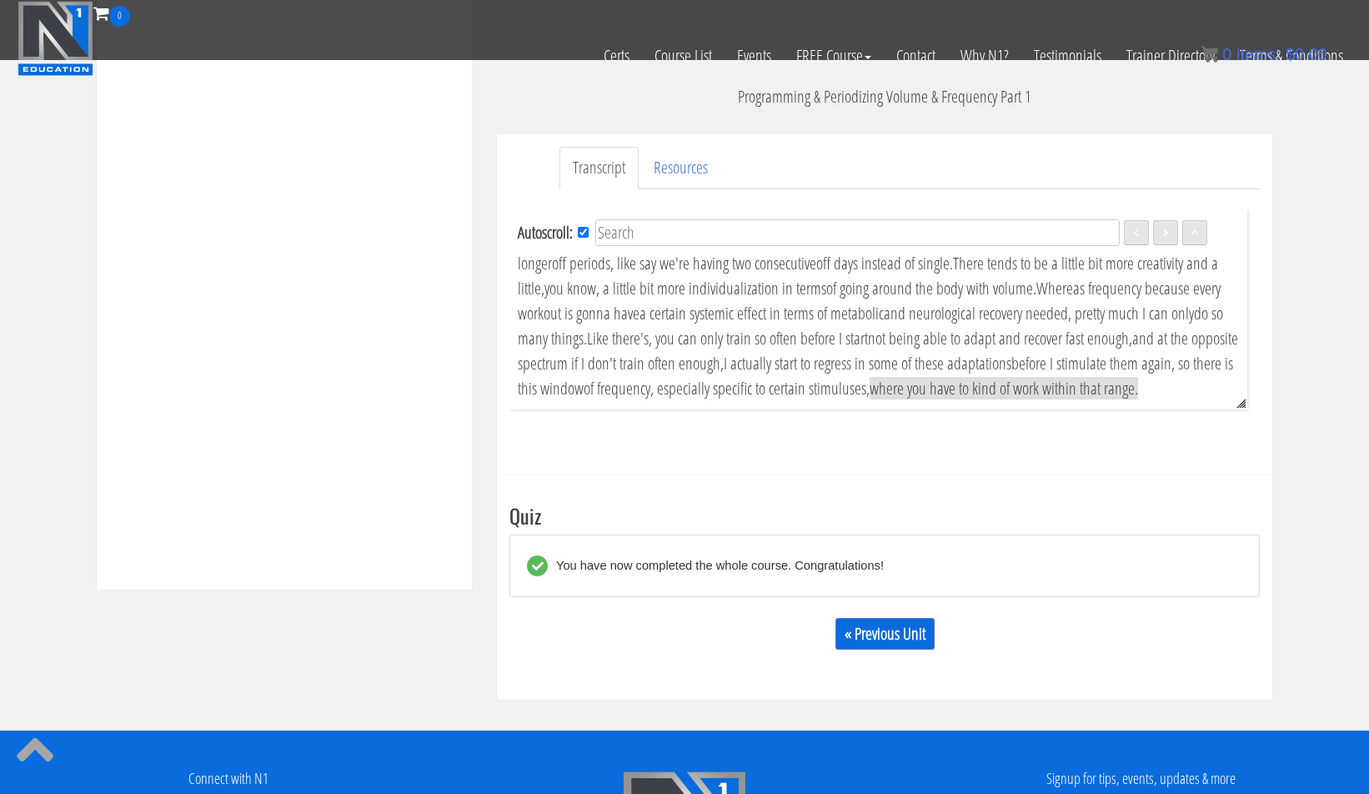
scroll to position [987, 0]
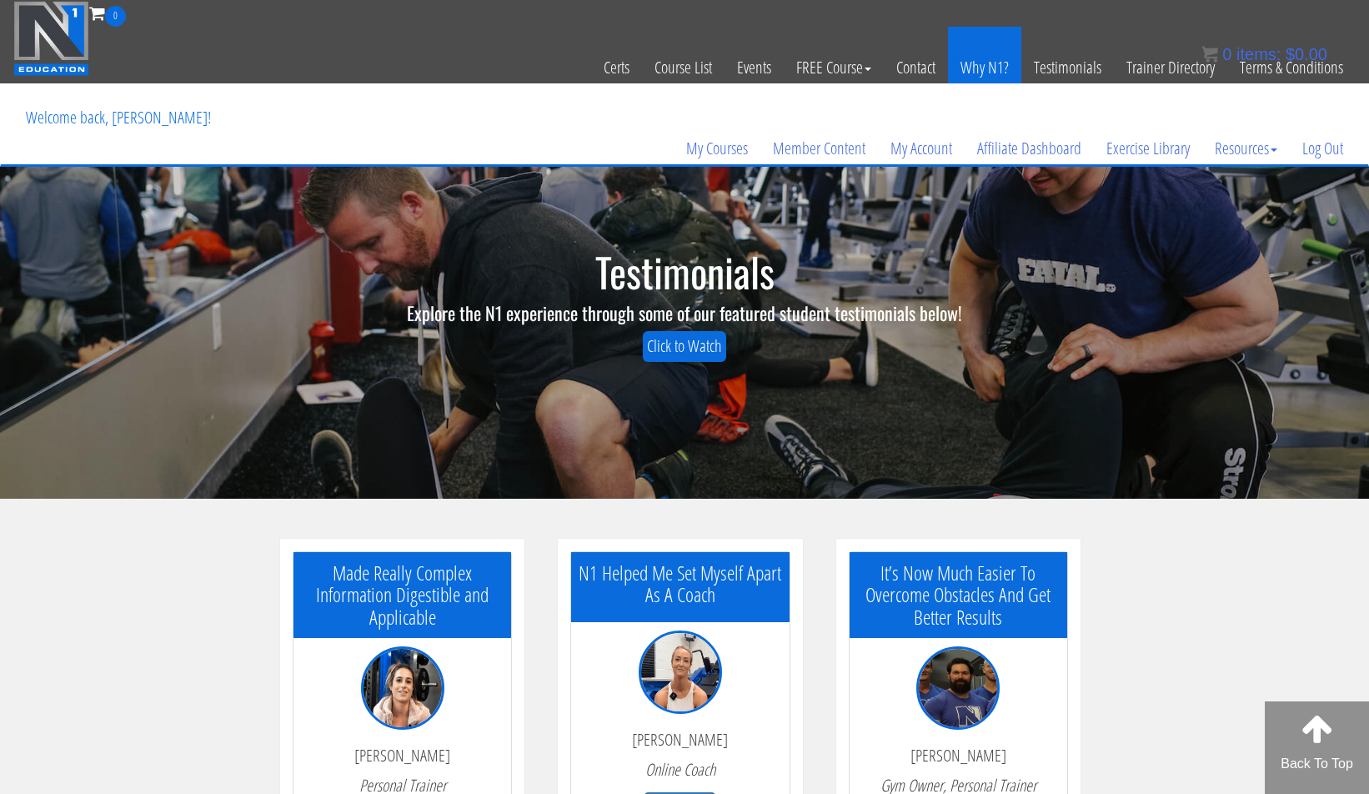
click at [1009, 67] on link "Why N1?" at bounding box center [984, 68] width 73 height 82
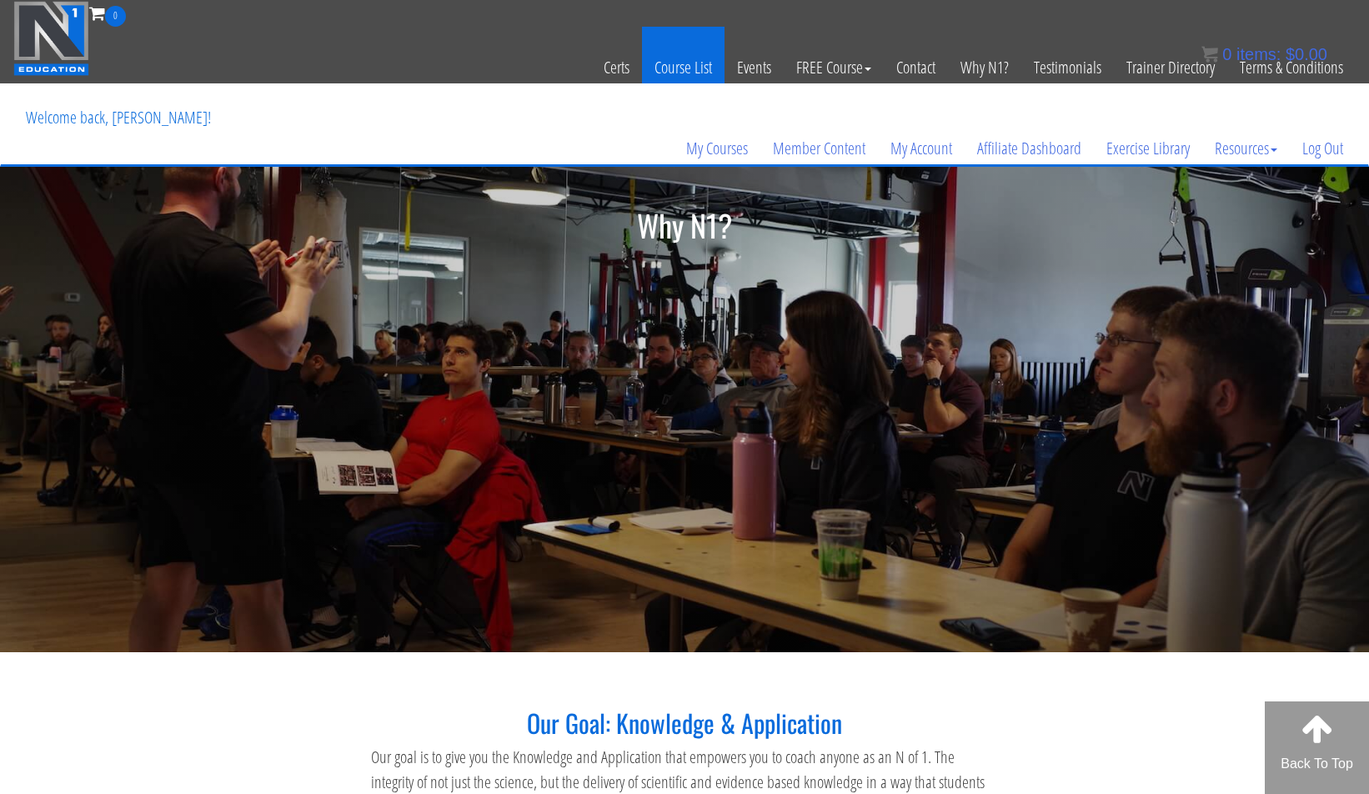
click at [681, 68] on link "Course List" at bounding box center [683, 68] width 83 height 82
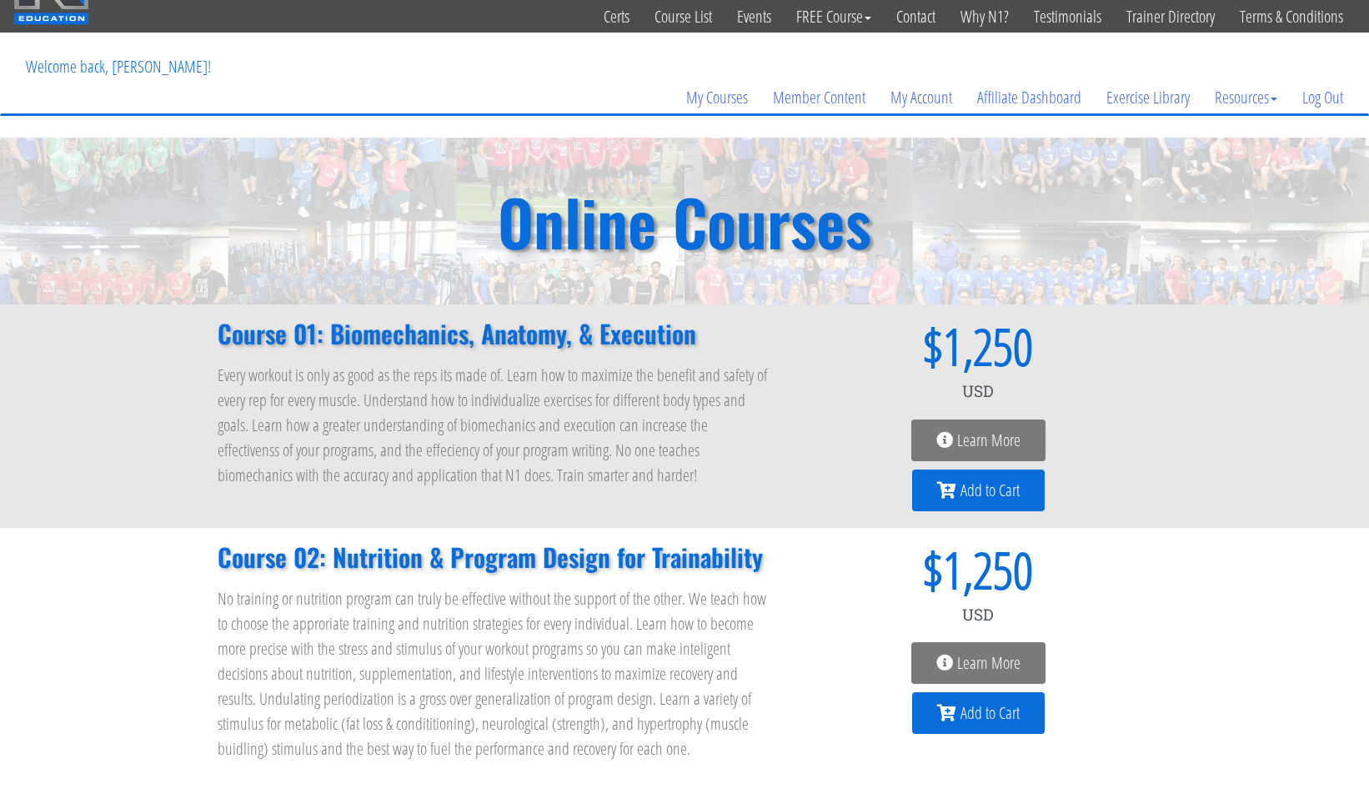
scroll to position [199, 0]
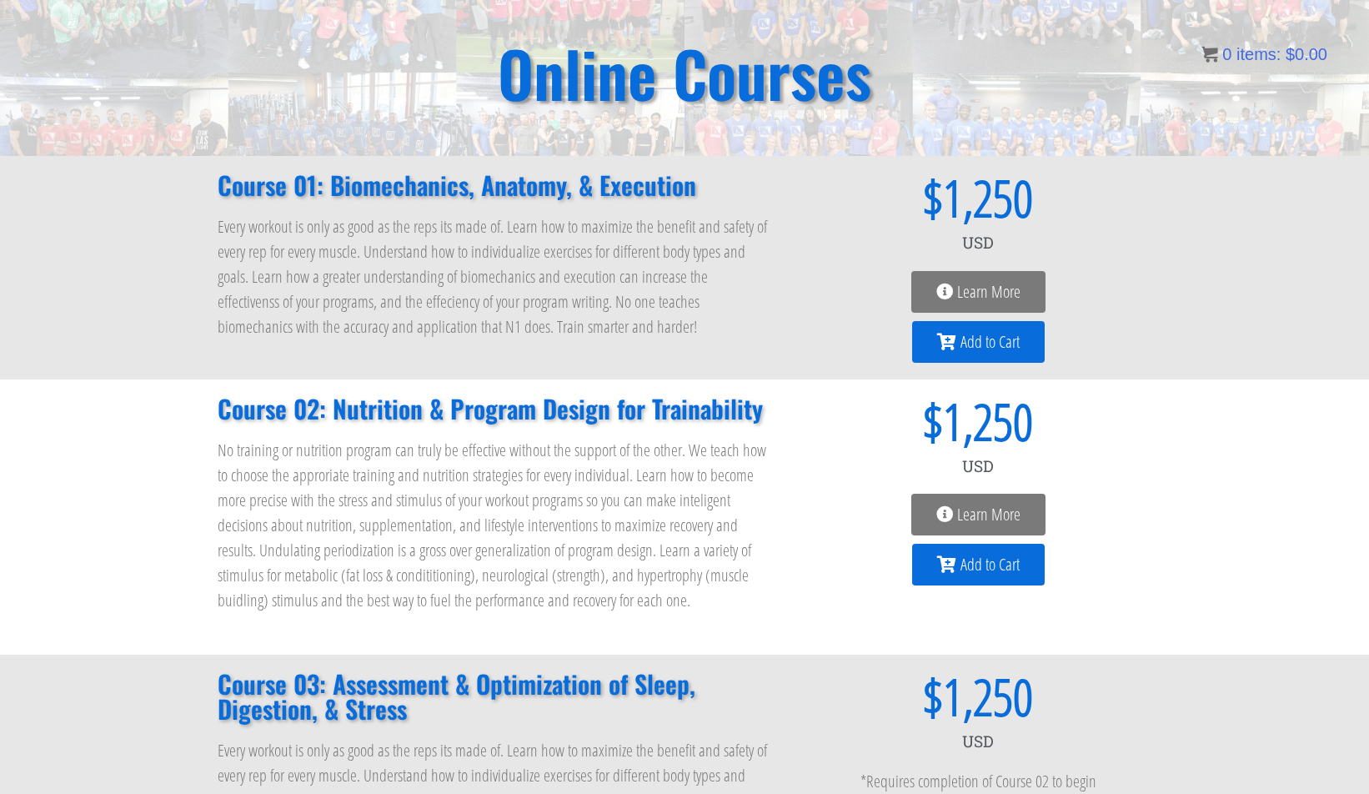
click at [979, 294] on span "Learn More" at bounding box center [988, 291] width 63 height 17
click at [945, 288] on icon at bounding box center [944, 291] width 17 height 17
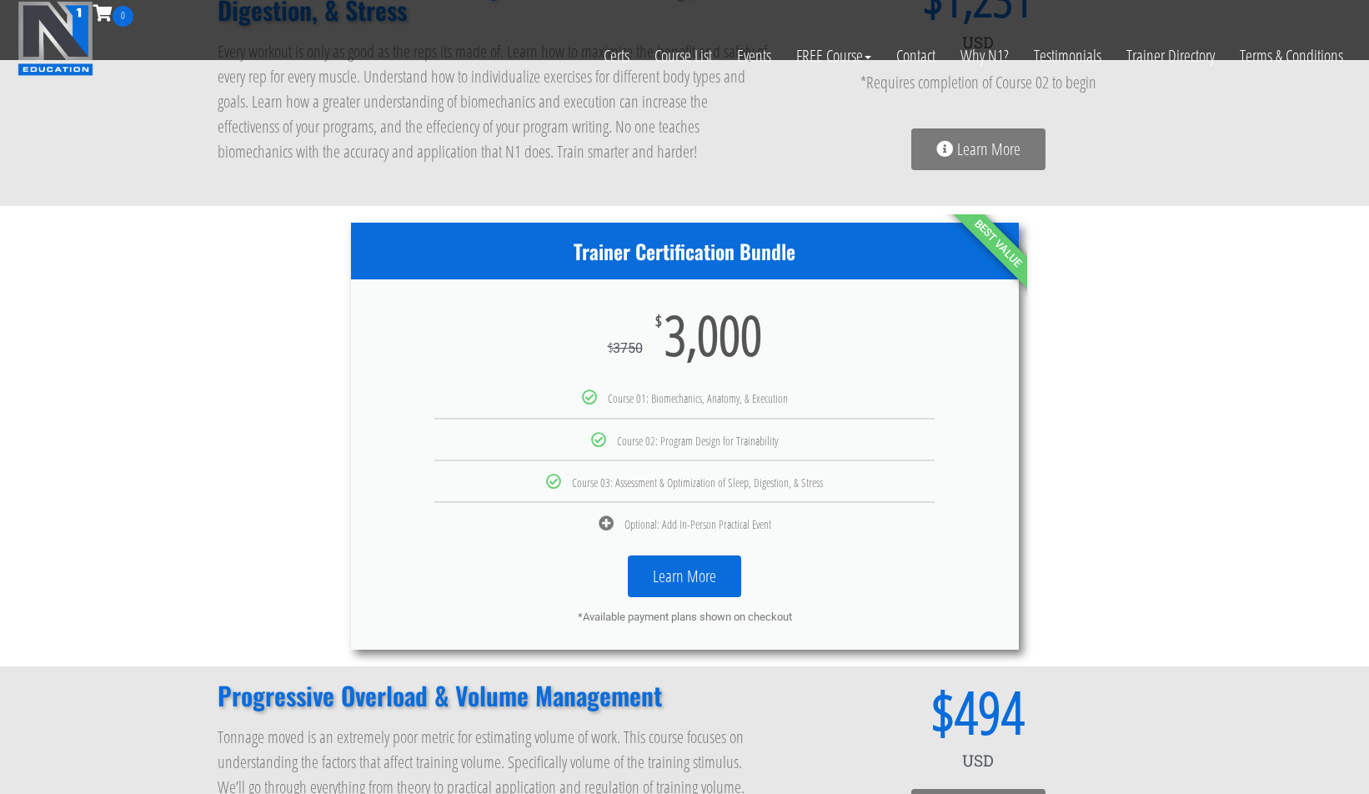
scroll to position [827, 0]
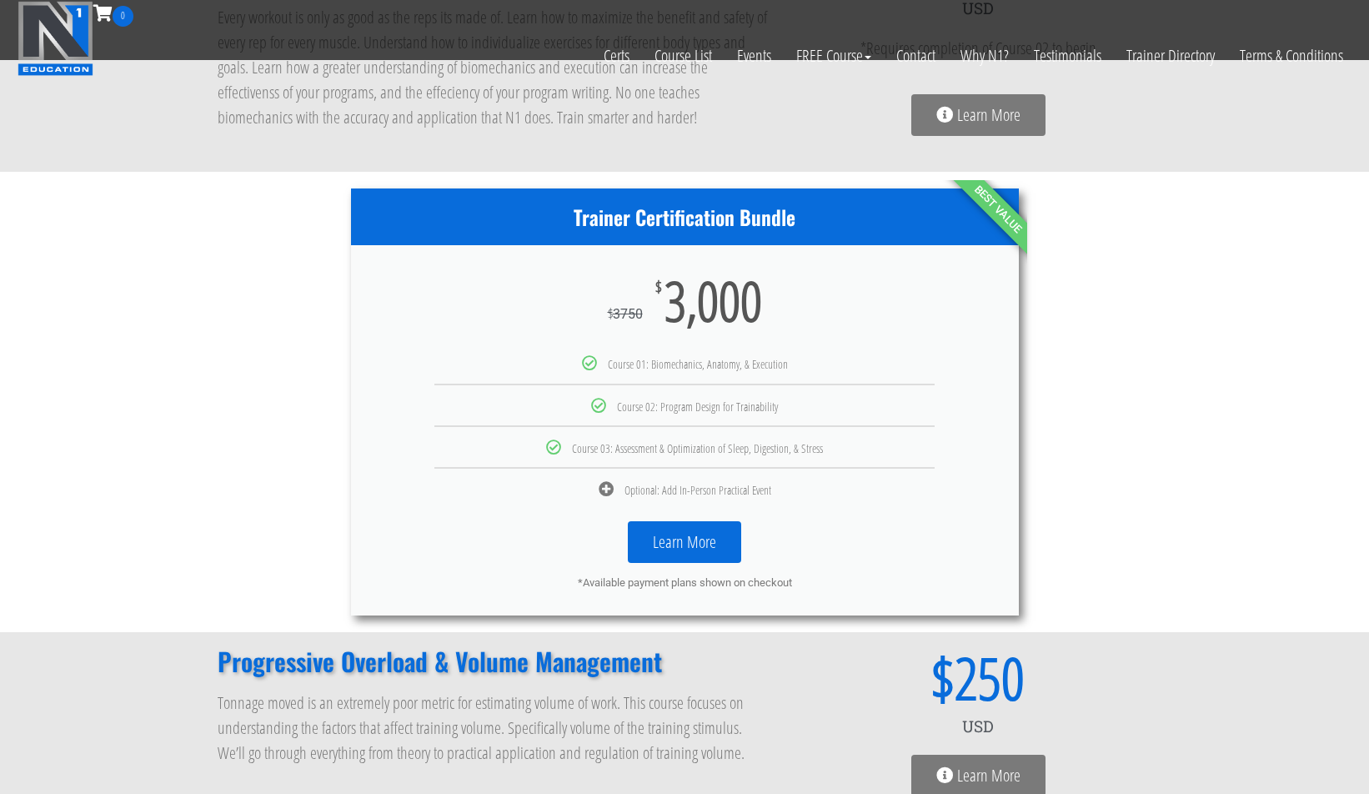
click at [653, 539] on link "Learn More" at bounding box center [684, 542] width 113 height 42
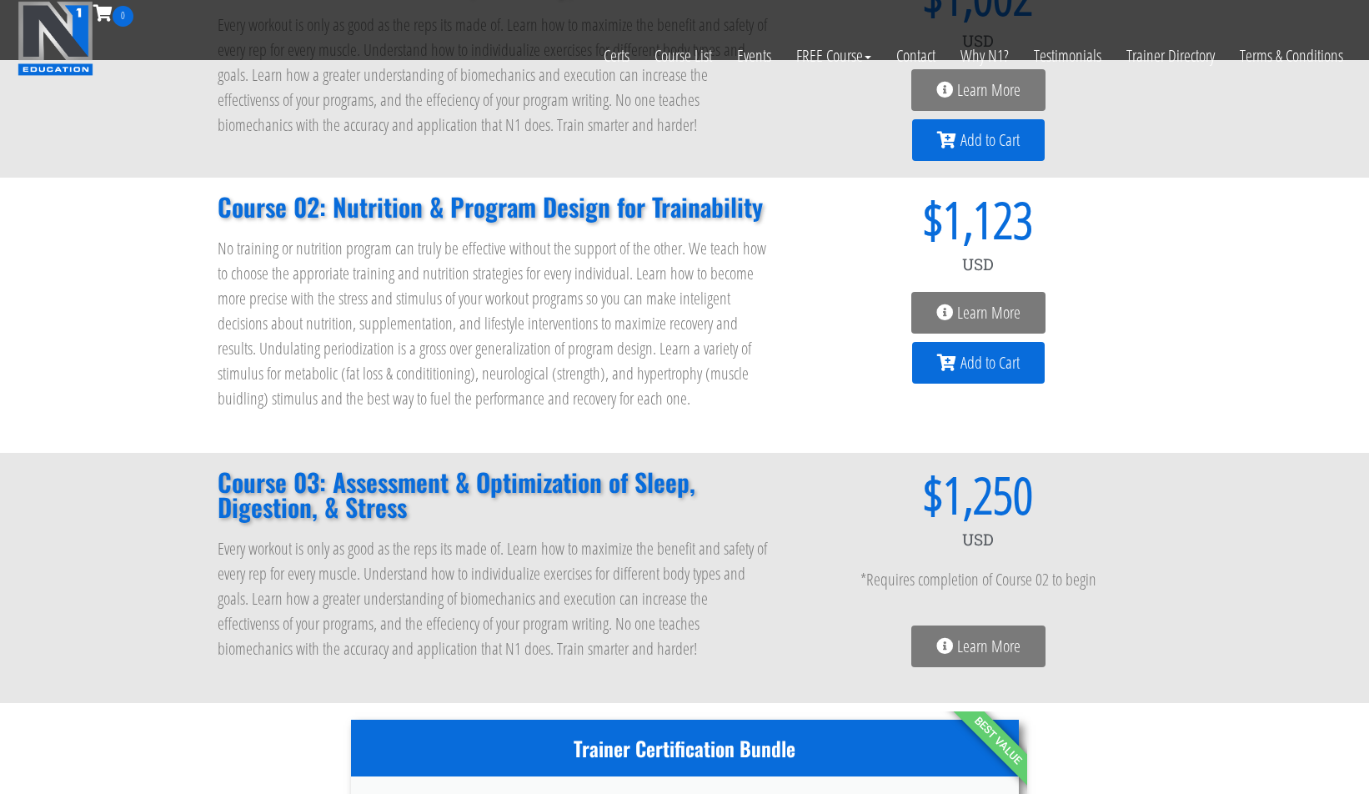
scroll to position [194, 0]
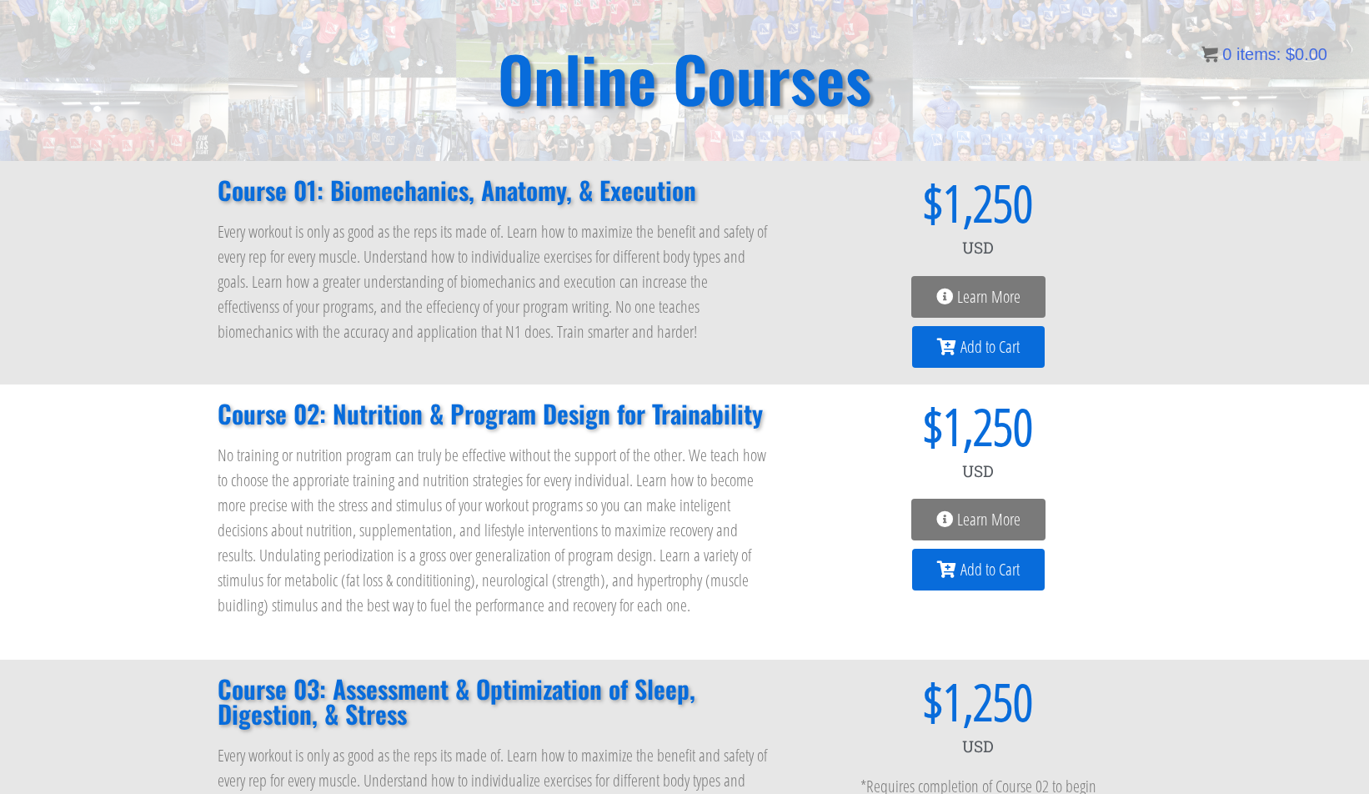
click at [959, 514] on span "Learn More" at bounding box center [988, 519] width 63 height 17
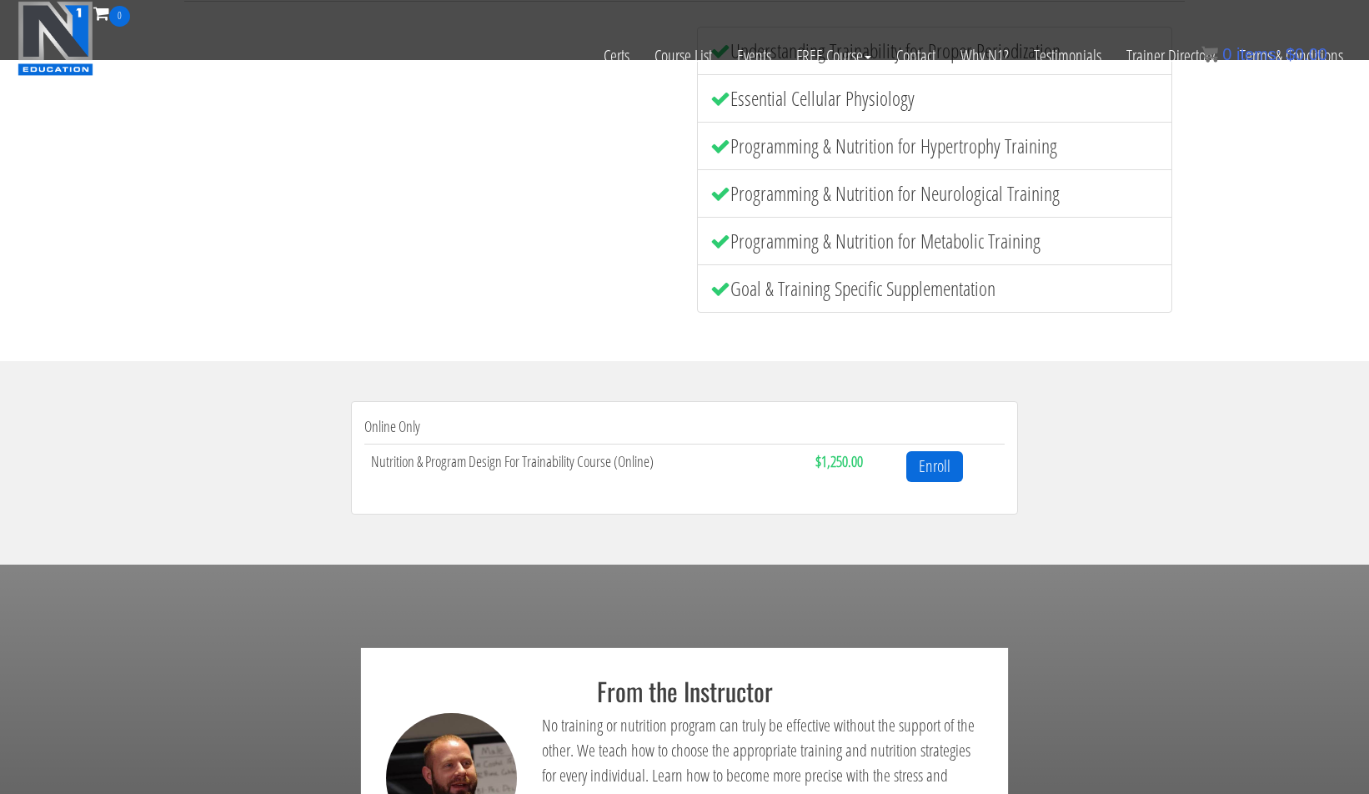
scroll to position [636, 0]
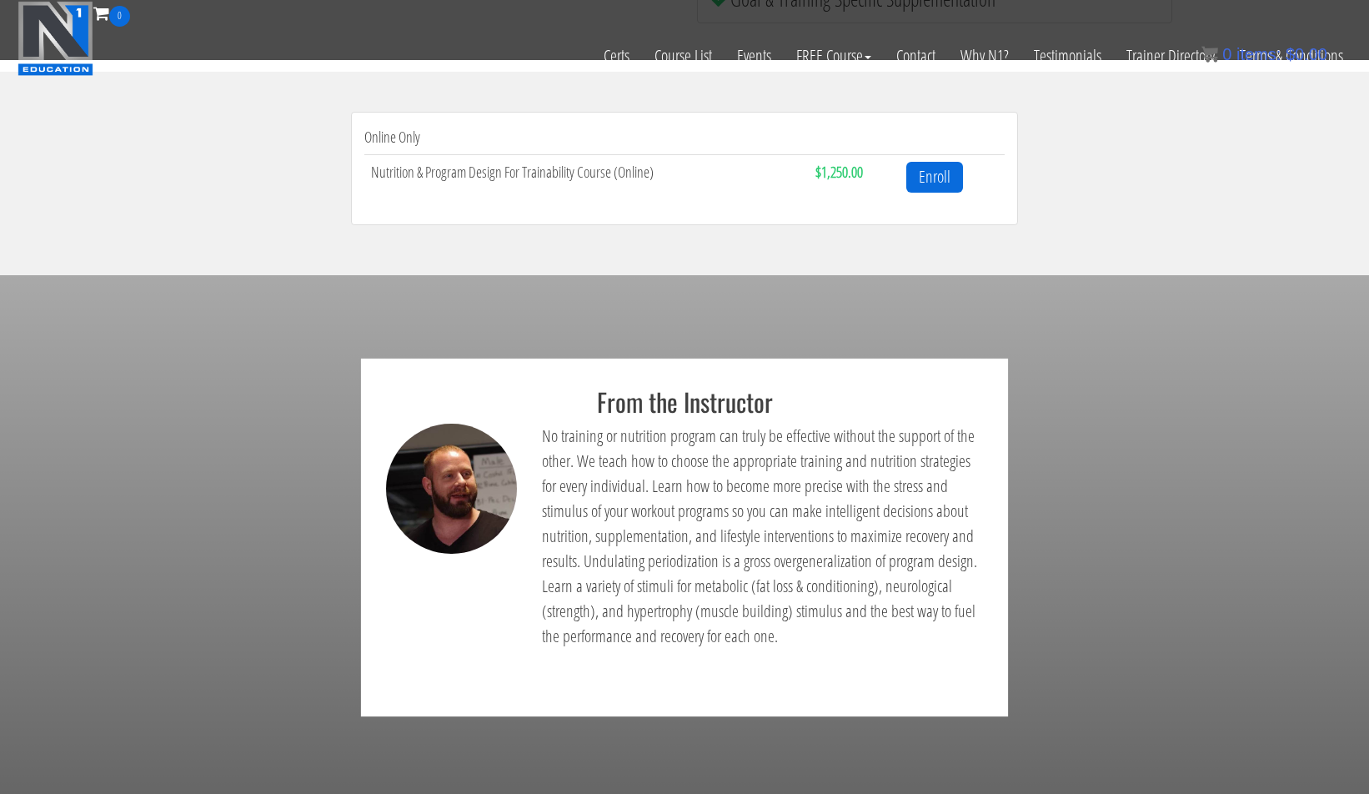
click at [412, 489] on img at bounding box center [451, 488] width 131 height 131
